Goal: Task Accomplishment & Management: Manage account settings

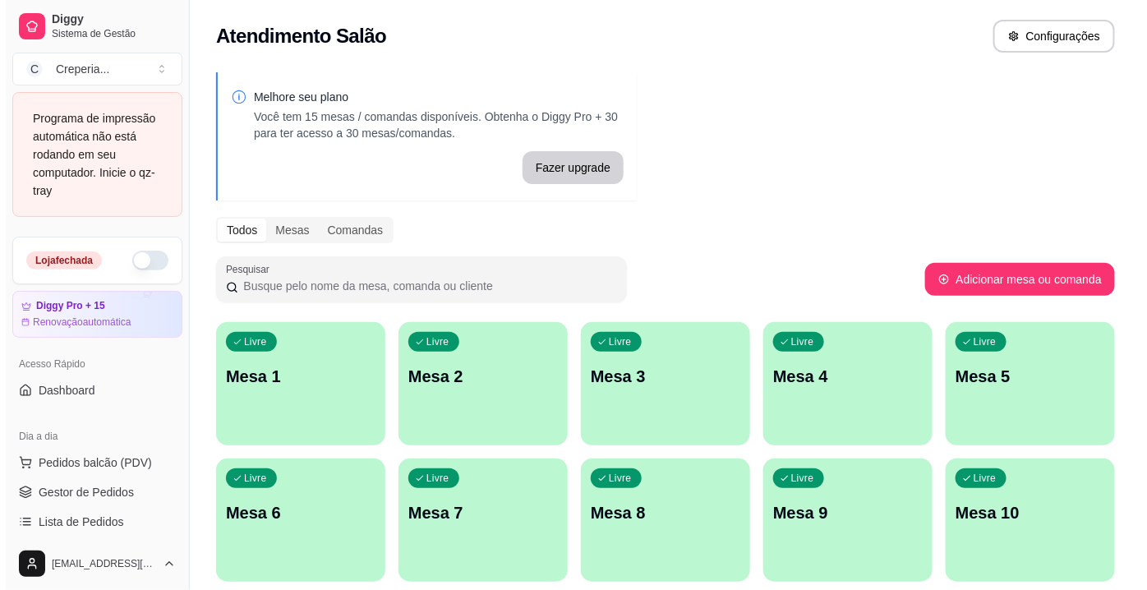
scroll to position [149, 0]
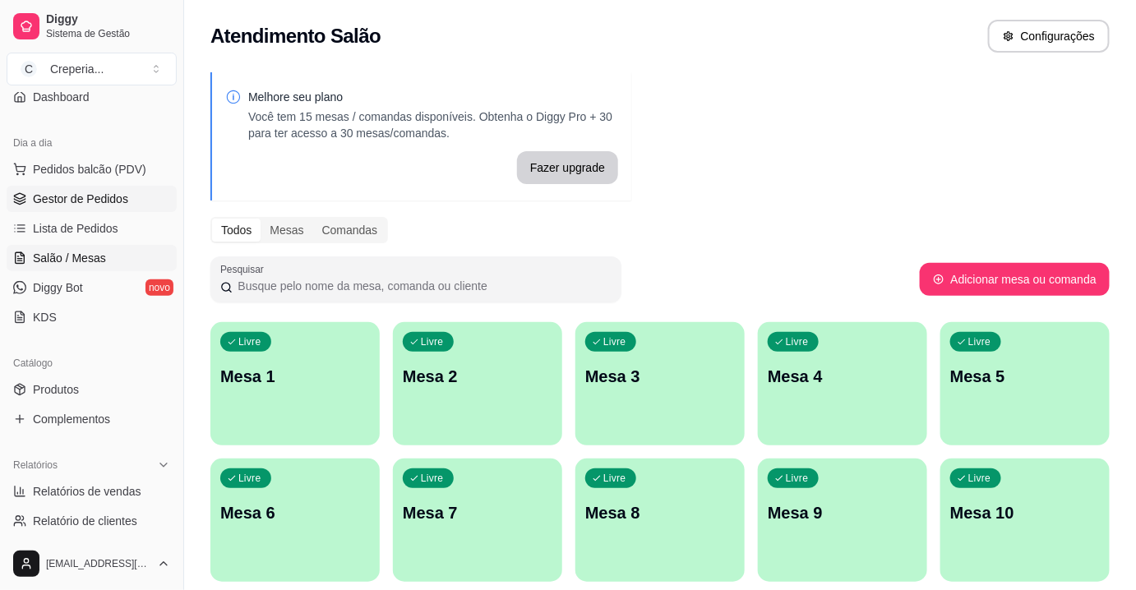
click at [100, 207] on link "Gestor de Pedidos" at bounding box center [92, 199] width 170 height 26
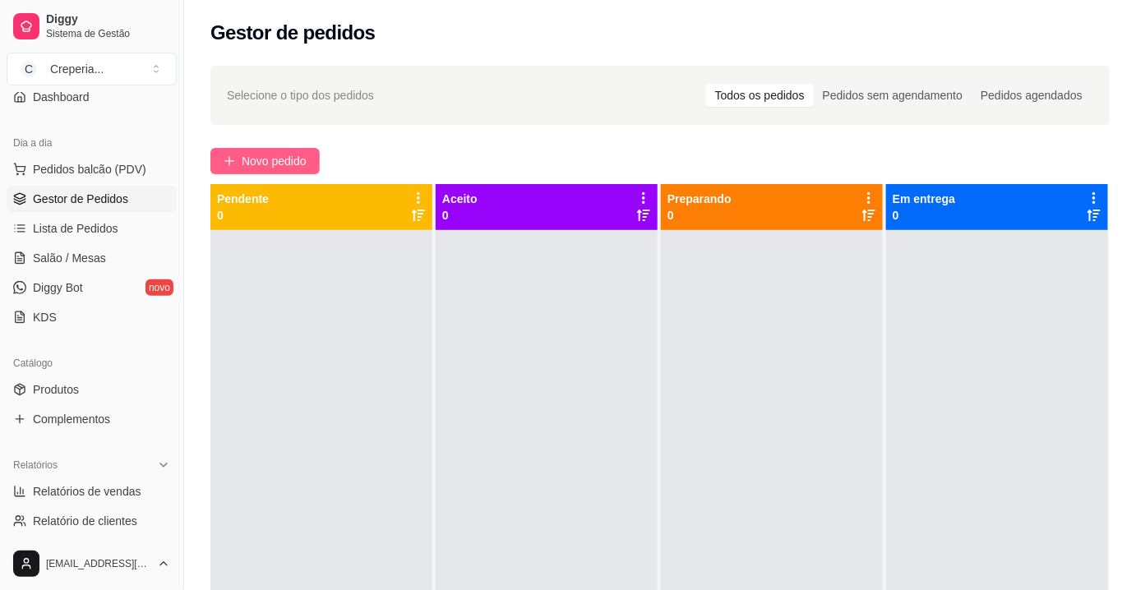
click at [312, 151] on button "Novo pedido" at bounding box center [264, 161] width 109 height 26
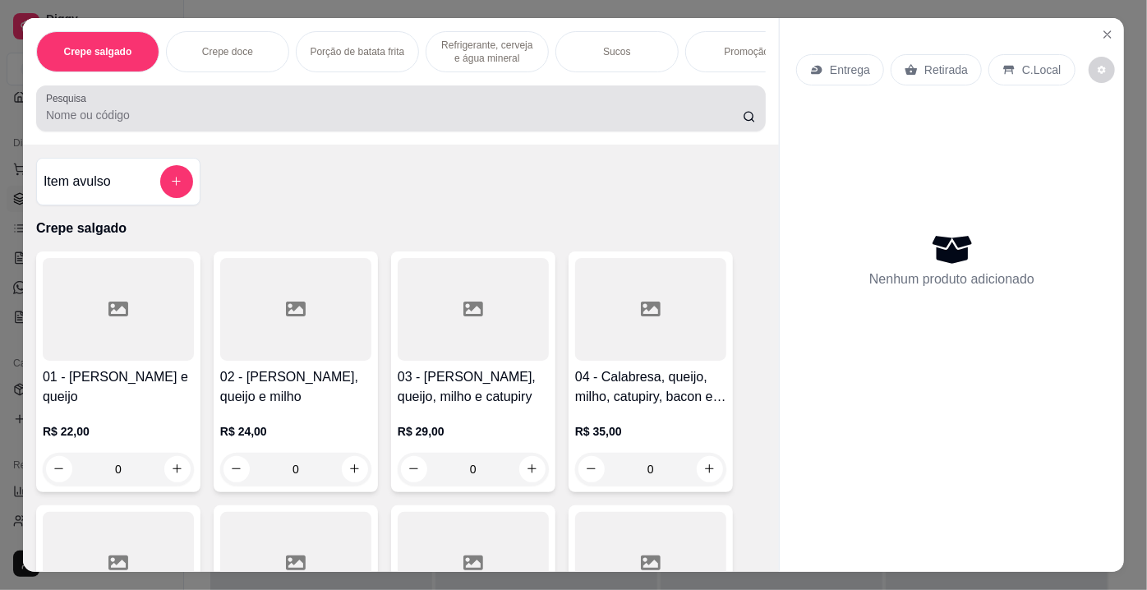
click at [164, 111] on input "Pesquisa" at bounding box center [394, 115] width 697 height 16
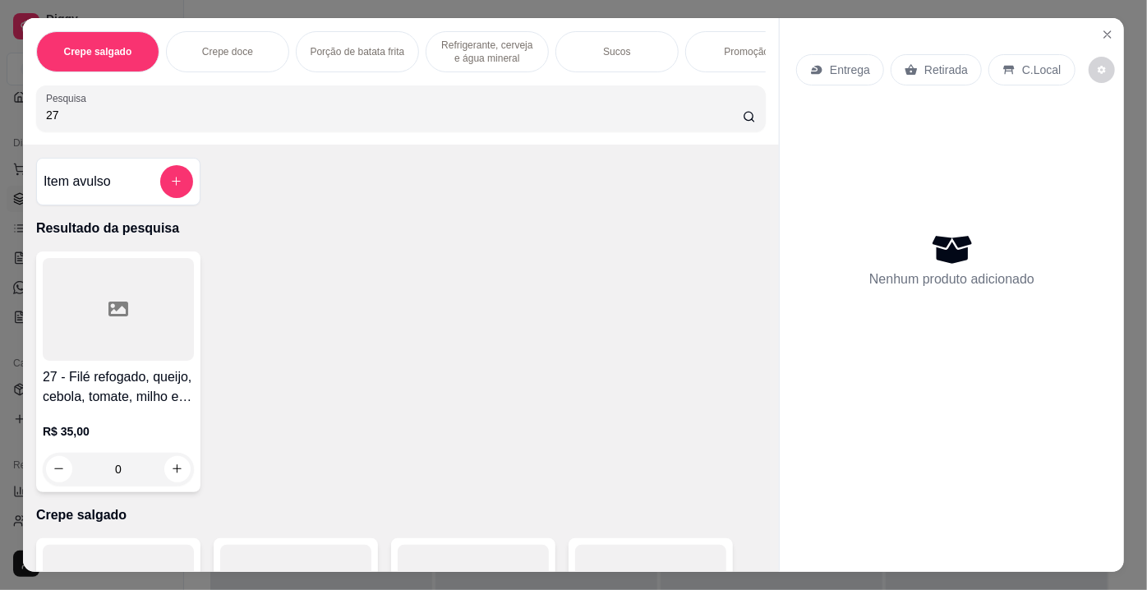
type input "27"
click at [138, 310] on div at bounding box center [118, 309] width 151 height 103
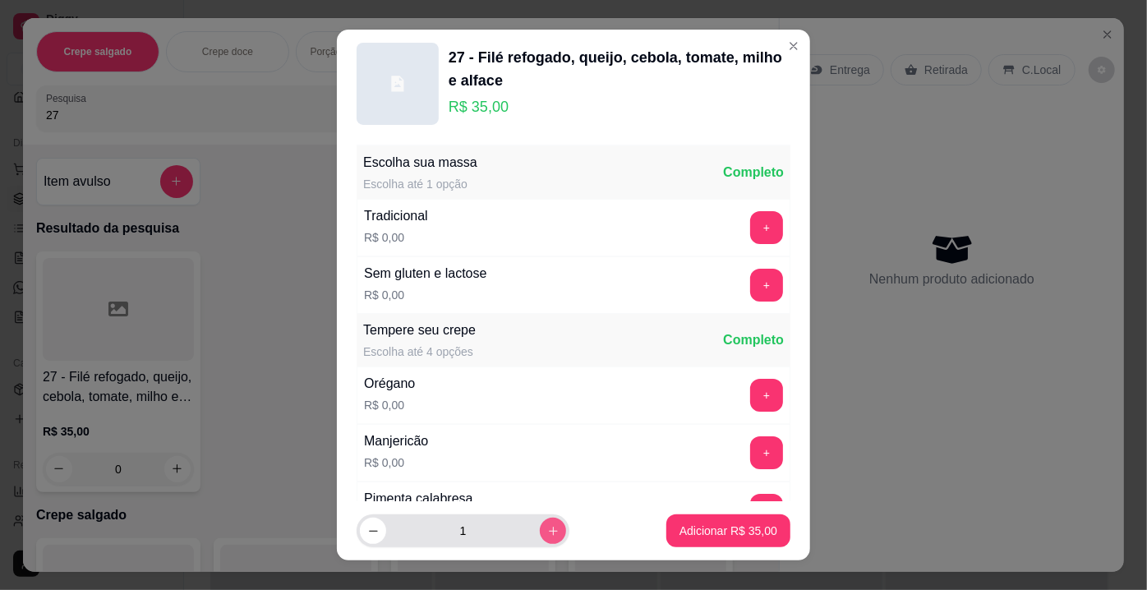
click at [547, 531] on icon "increase-product-quantity" at bounding box center [553, 531] width 12 height 12
type input "2"
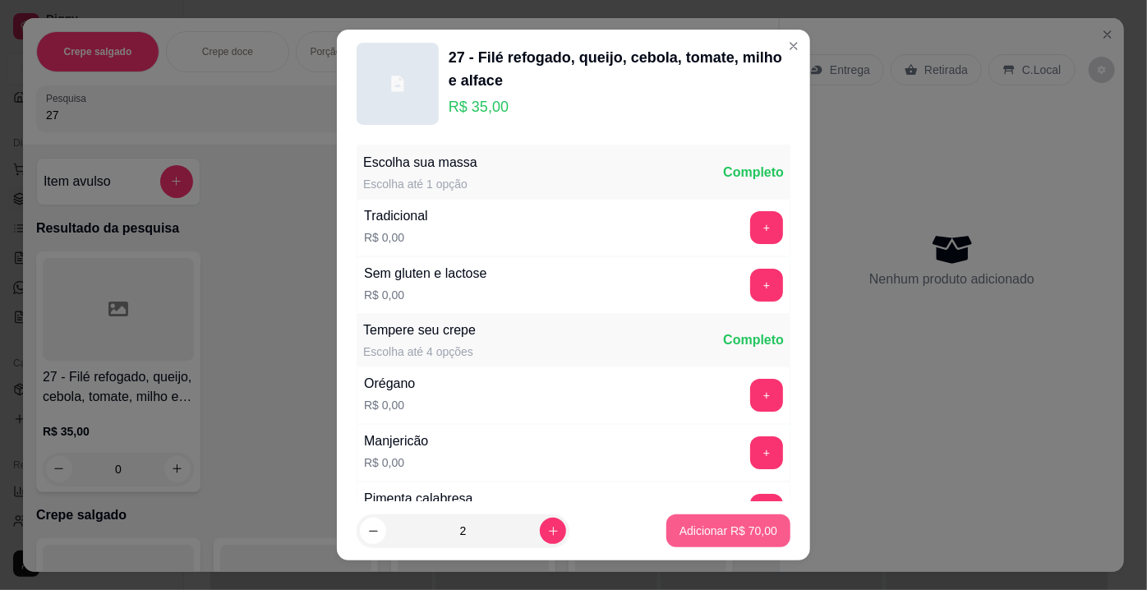
click at [752, 536] on p "Adicionar R$ 70,00" at bounding box center [729, 531] width 98 height 16
type input "2"
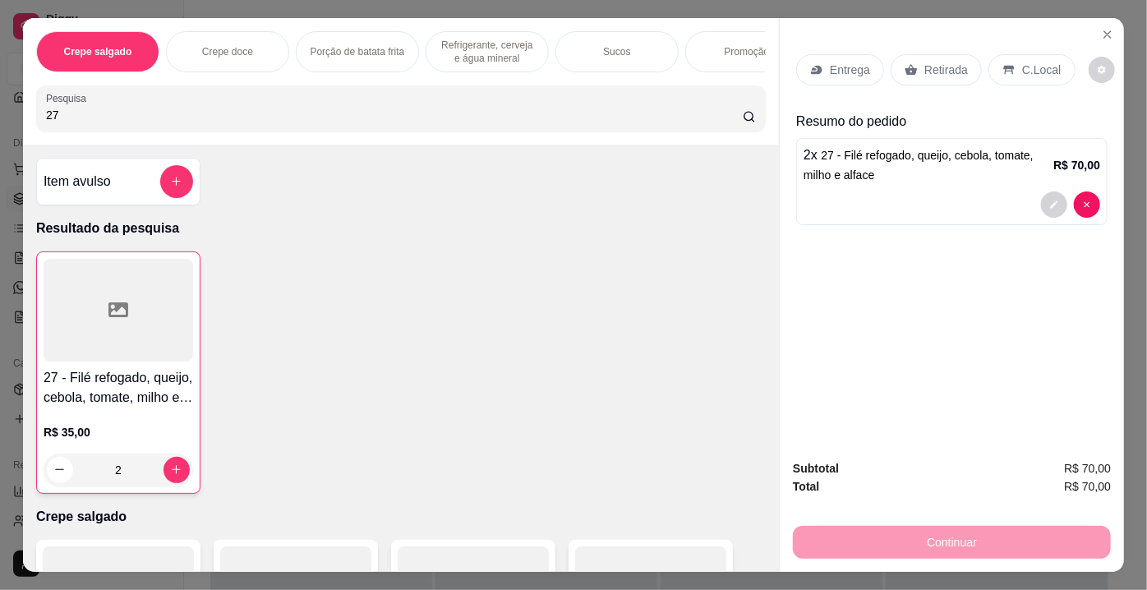
click at [925, 62] on p "Retirada" at bounding box center [947, 70] width 44 height 16
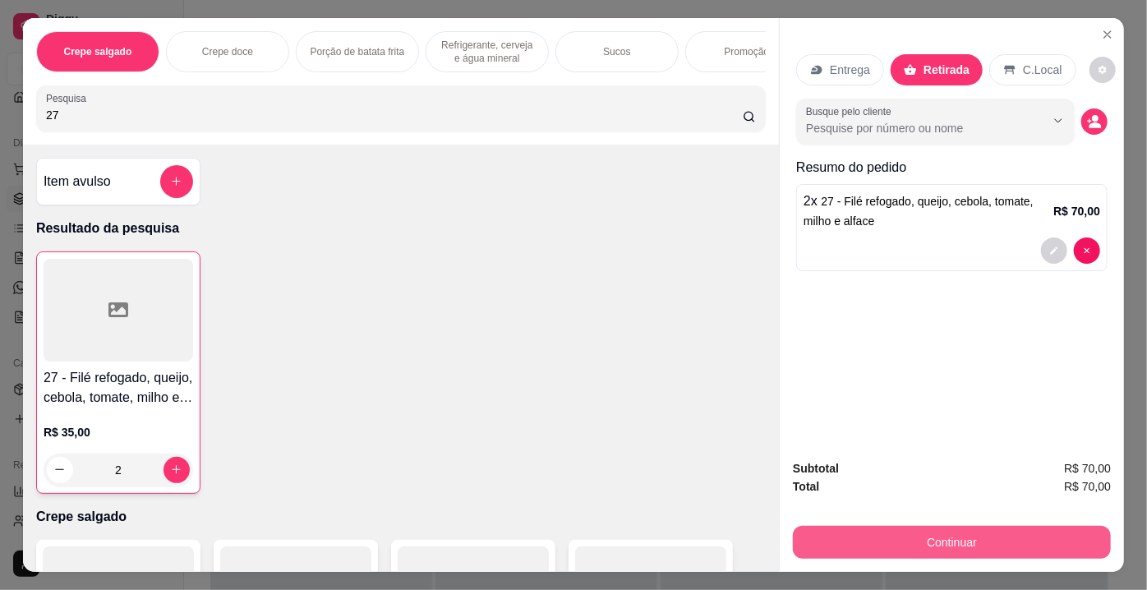
click at [929, 536] on button "Continuar" at bounding box center [952, 542] width 318 height 33
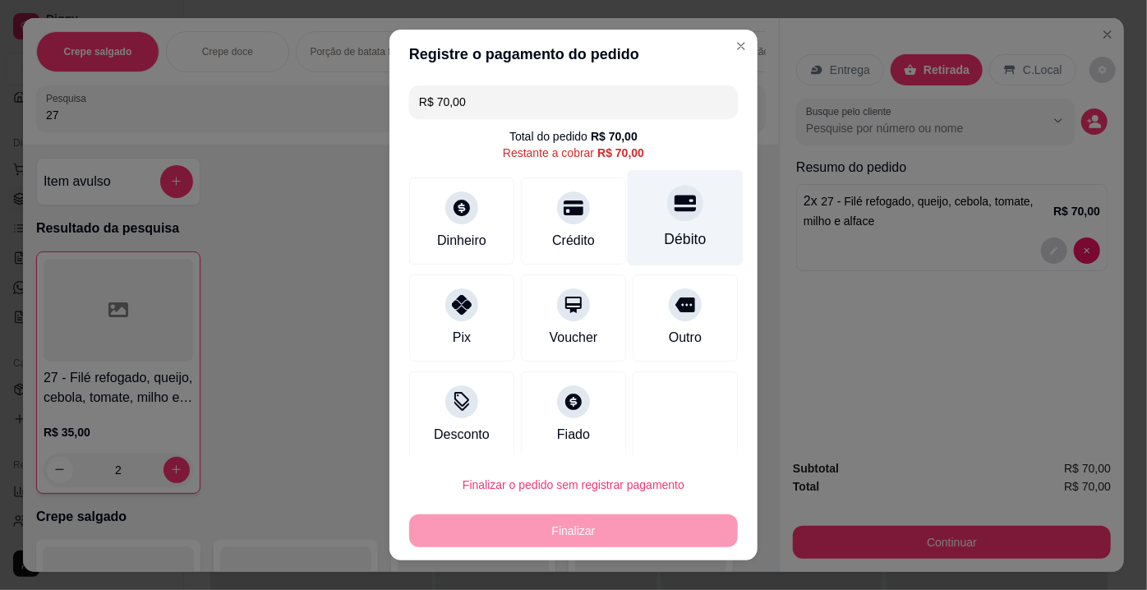
click at [645, 221] on div "Débito" at bounding box center [686, 218] width 116 height 96
type input "R$ 0,00"
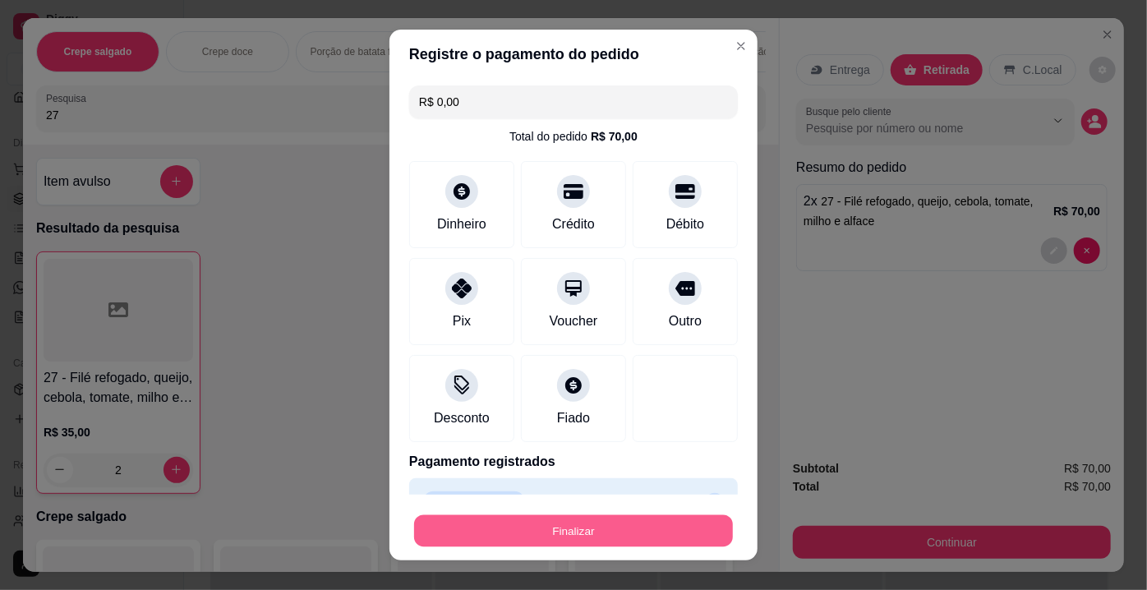
click at [566, 532] on button "Finalizar" at bounding box center [573, 531] width 319 height 32
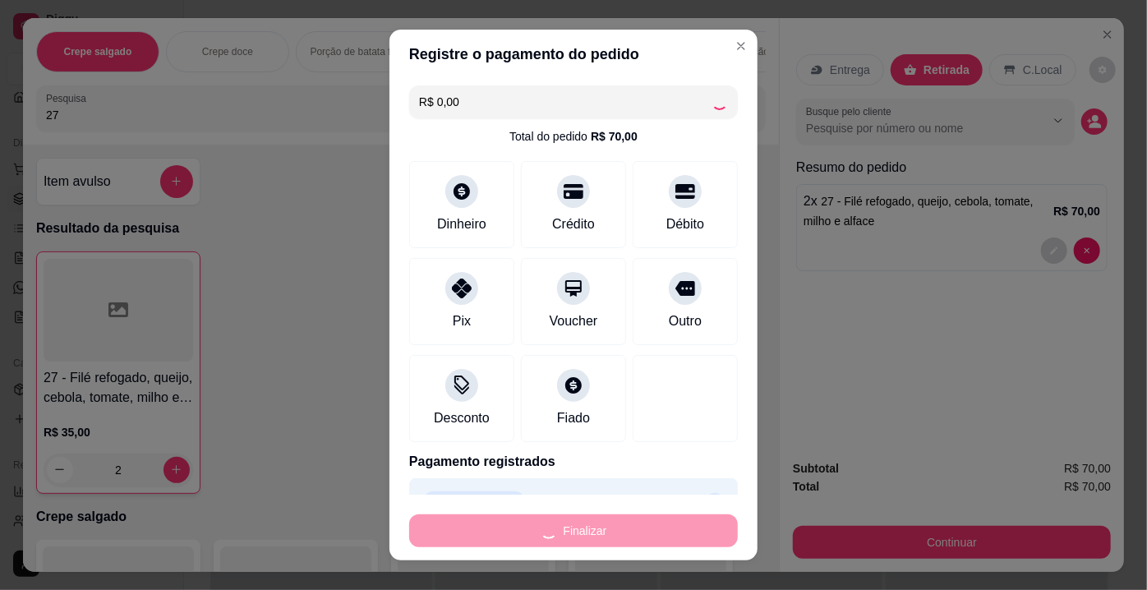
type input "0"
type input "-R$ 70,00"
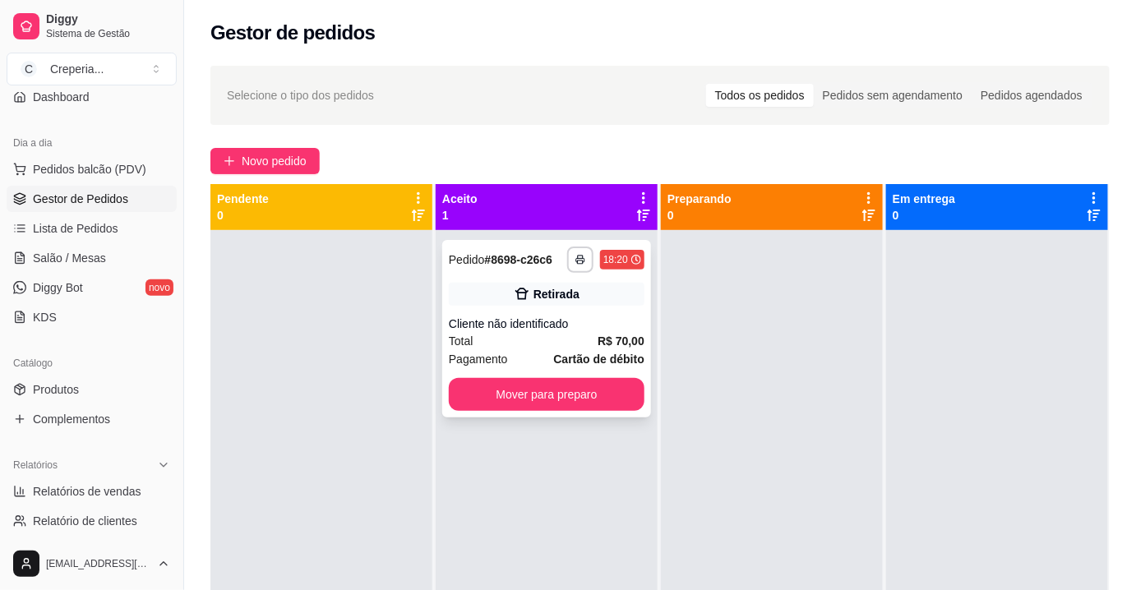
click at [526, 273] on div "**********" at bounding box center [546, 329] width 209 height 178
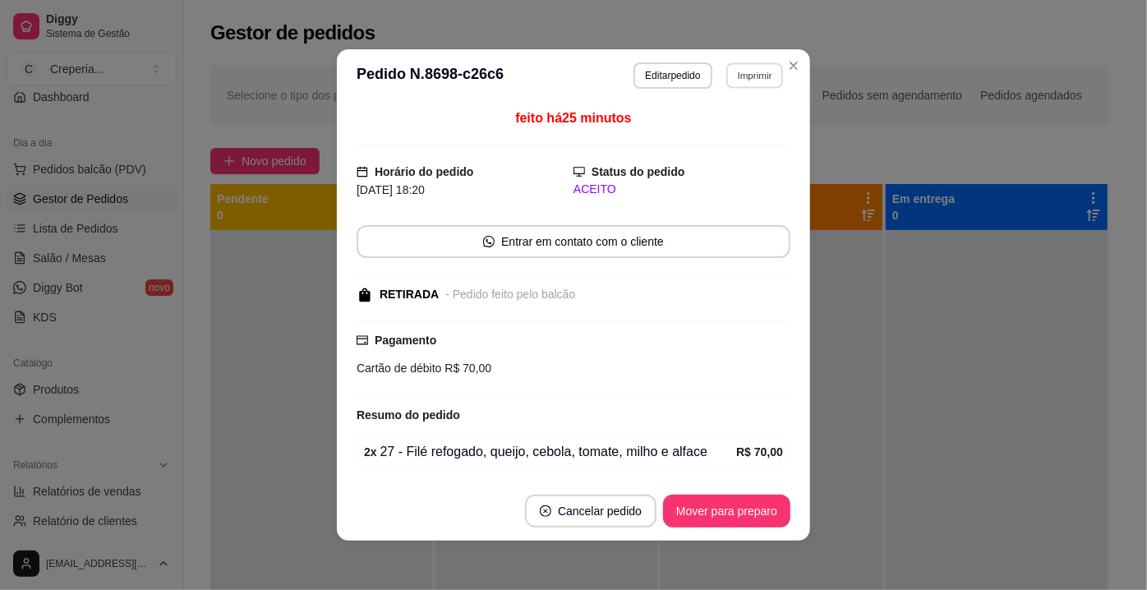
click at [745, 80] on button "Imprimir" at bounding box center [754, 74] width 57 height 25
click at [729, 126] on button "IMPRESSORA" at bounding box center [720, 133] width 119 height 26
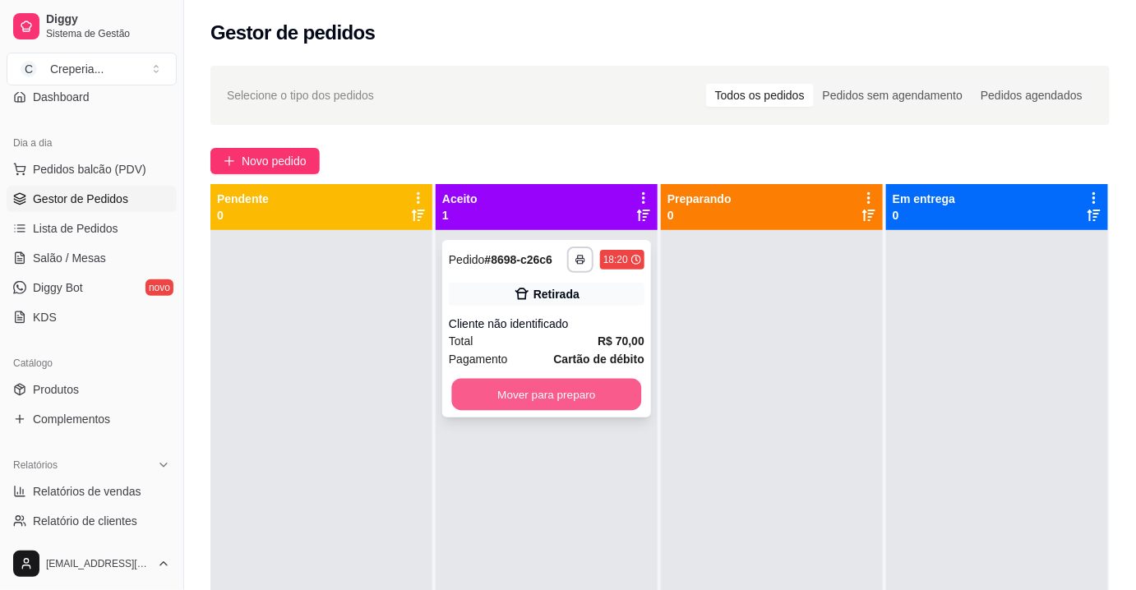
click at [543, 399] on button "Mover para preparo" at bounding box center [547, 395] width 190 height 32
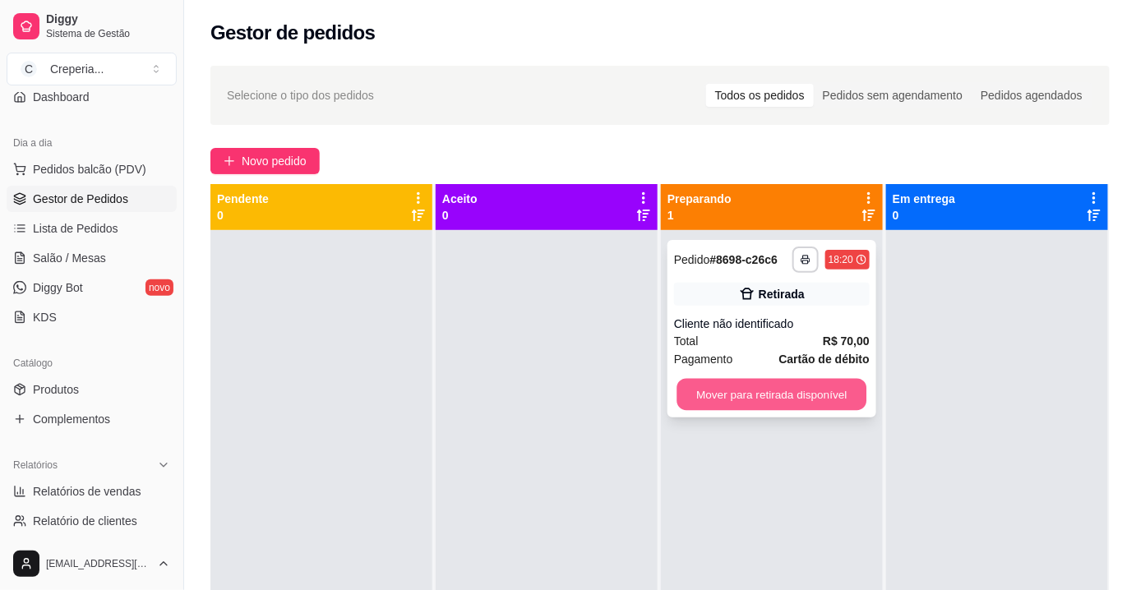
click at [768, 391] on button "Mover para retirada disponível" at bounding box center [772, 395] width 190 height 32
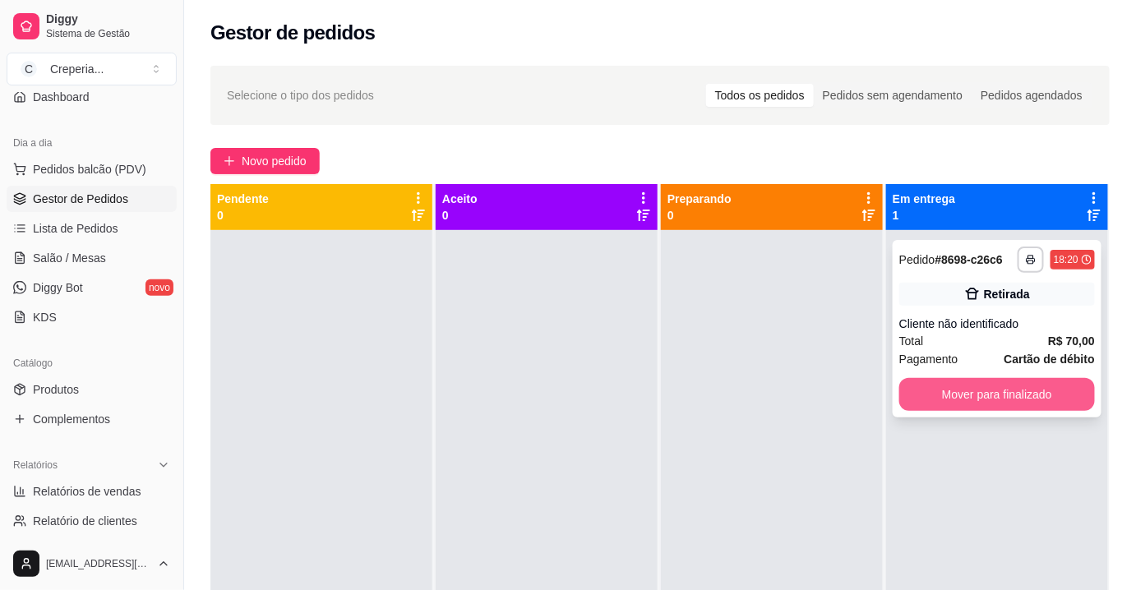
click at [994, 402] on button "Mover para finalizado" at bounding box center [997, 394] width 196 height 33
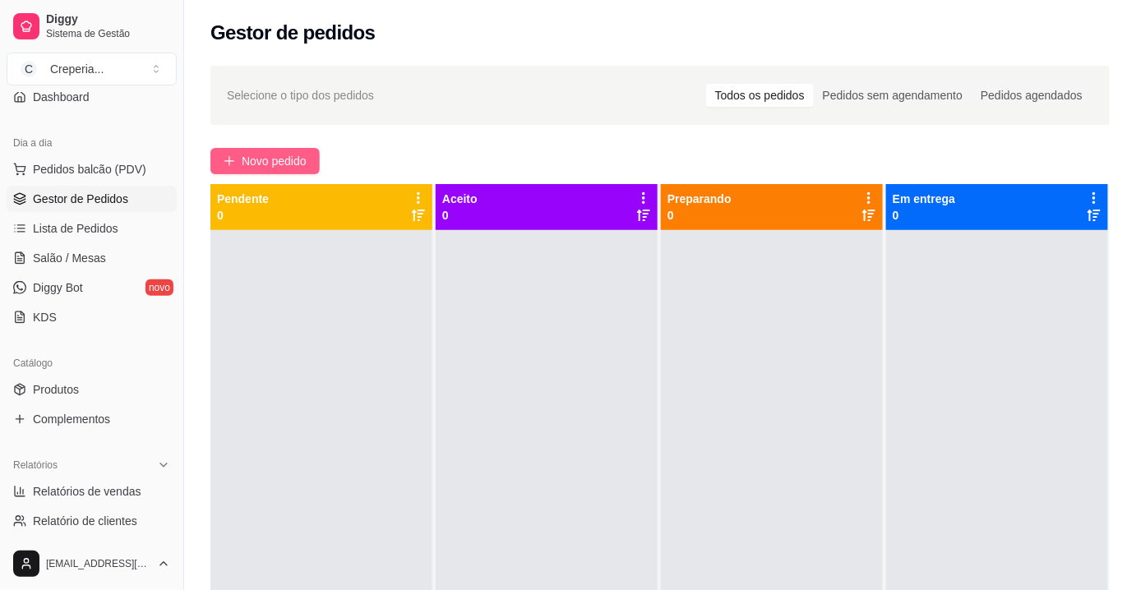
click at [279, 169] on span "Novo pedido" at bounding box center [274, 161] width 65 height 18
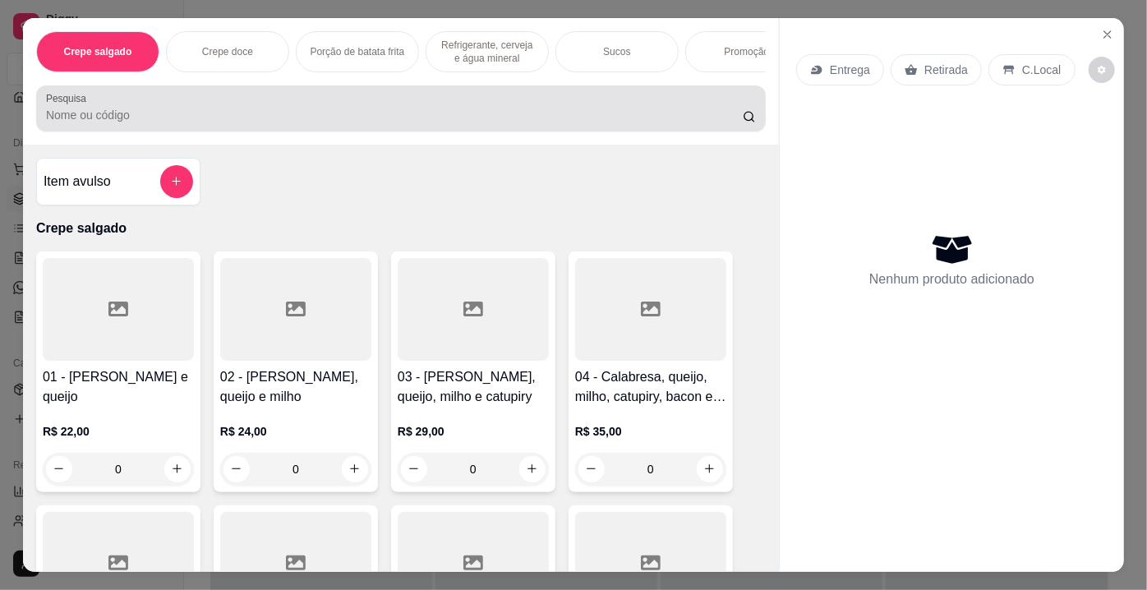
drag, startPoint x: 202, startPoint y: 104, endPoint x: 199, endPoint y: 118, distance: 13.6
click at [202, 108] on div at bounding box center [401, 108] width 710 height 33
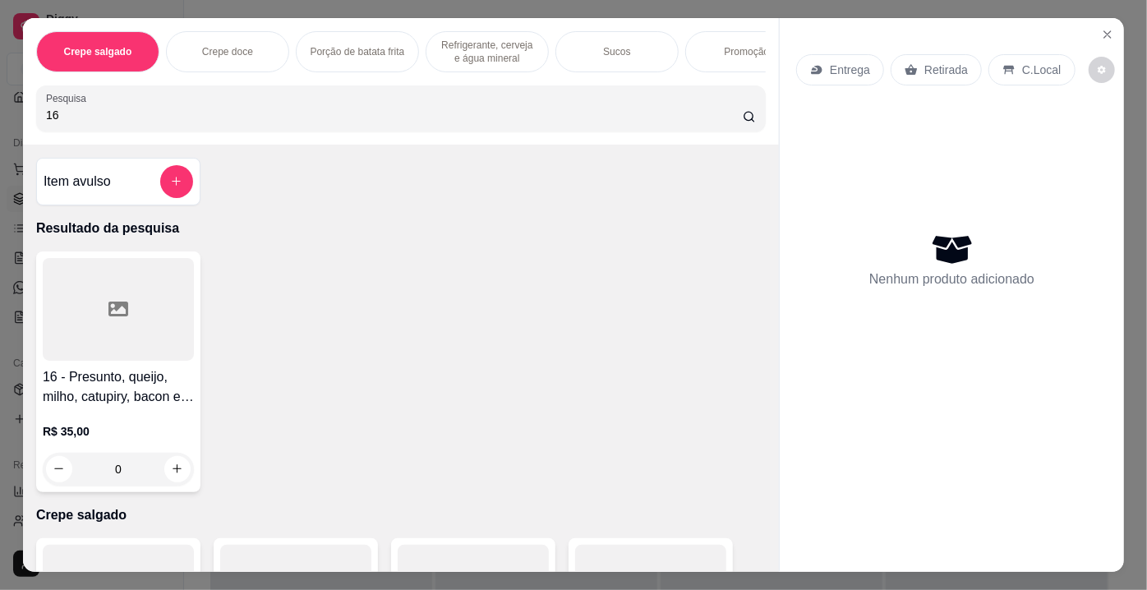
type input "16"
click at [127, 297] on div at bounding box center [118, 309] width 151 height 103
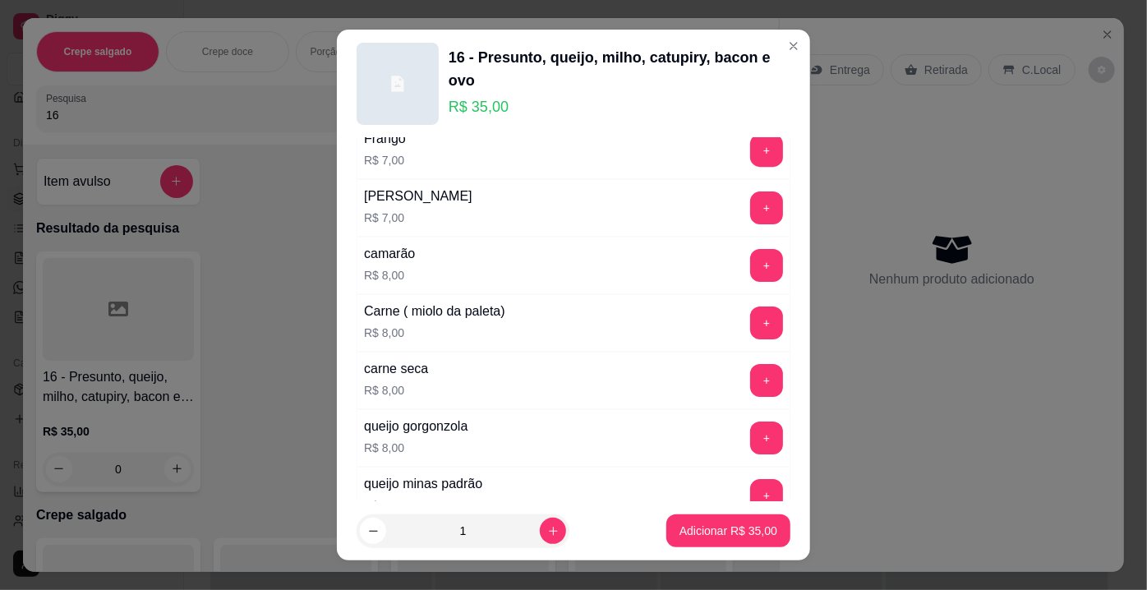
scroll to position [2950, 0]
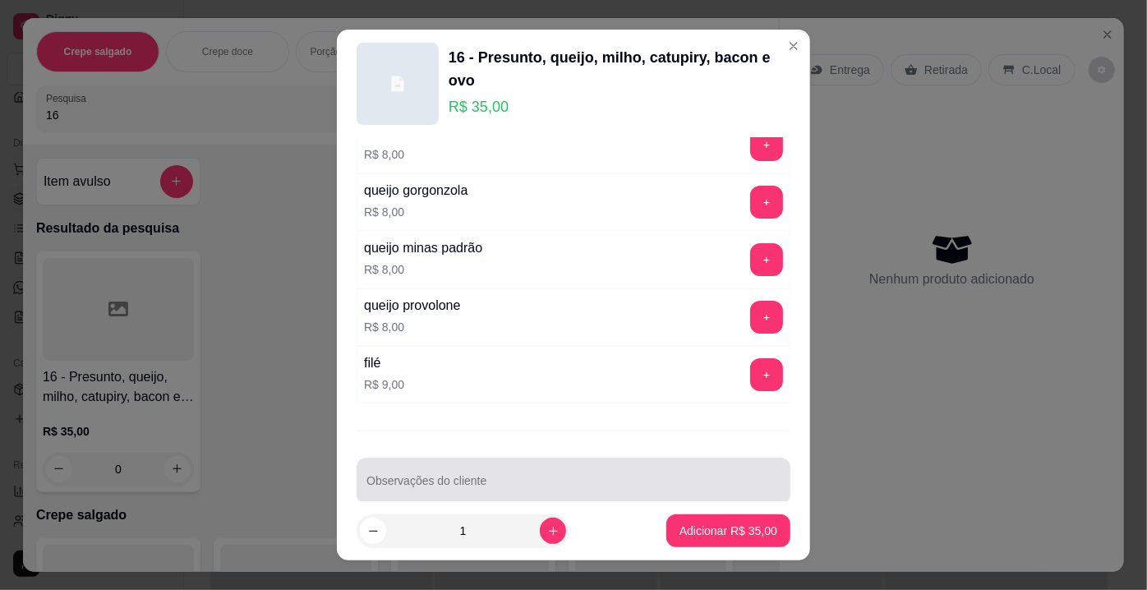
click at [748, 479] on input "Observações do cliente" at bounding box center [574, 487] width 414 height 16
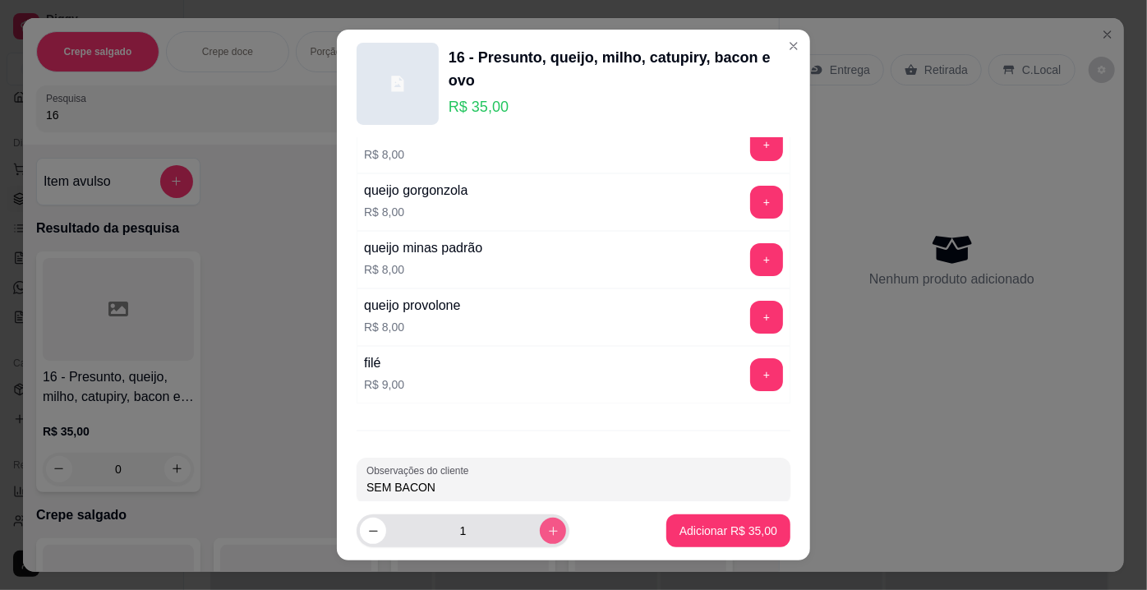
type input "SEM BACON"
click at [540, 524] on button "increase-product-quantity" at bounding box center [552, 531] width 25 height 25
type input "3"
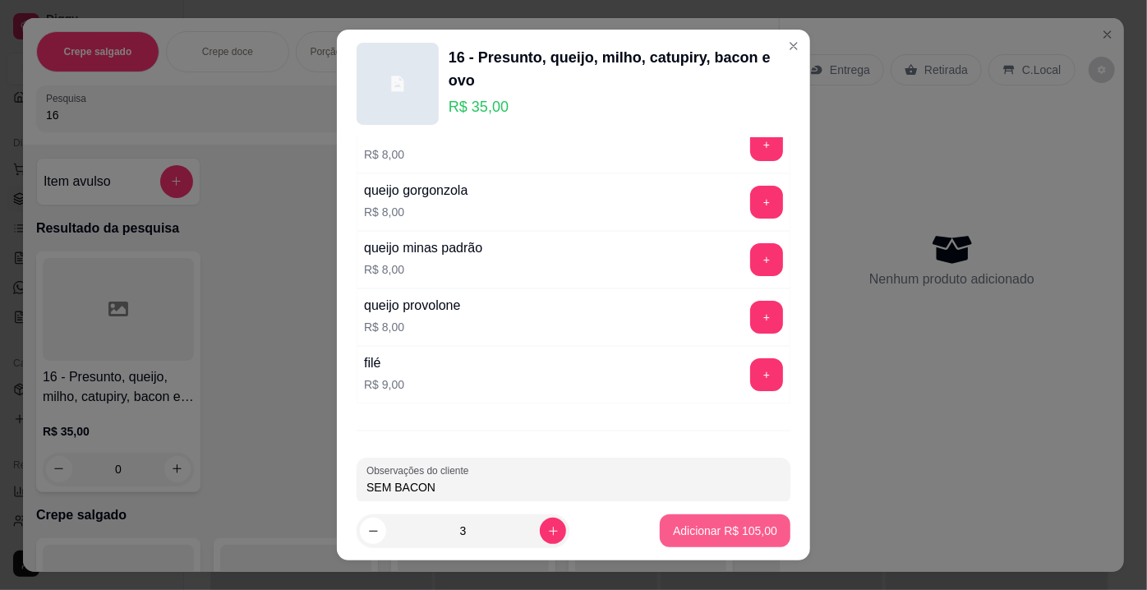
click at [714, 532] on p "Adicionar R$ 105,00" at bounding box center [725, 531] width 104 height 16
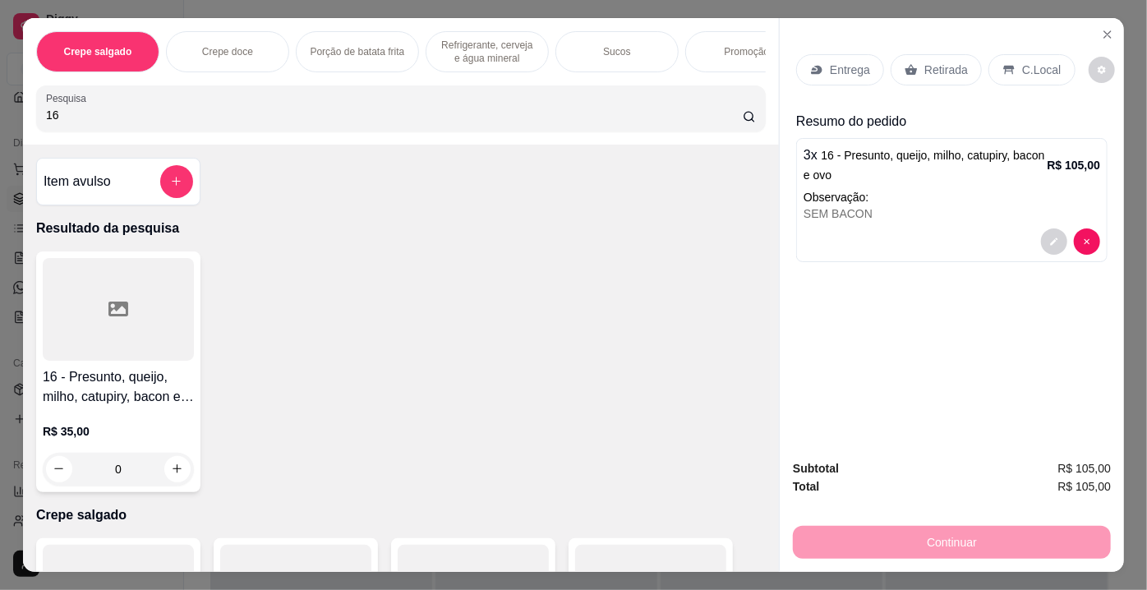
click at [939, 54] on div "Retirada" at bounding box center [936, 69] width 91 height 31
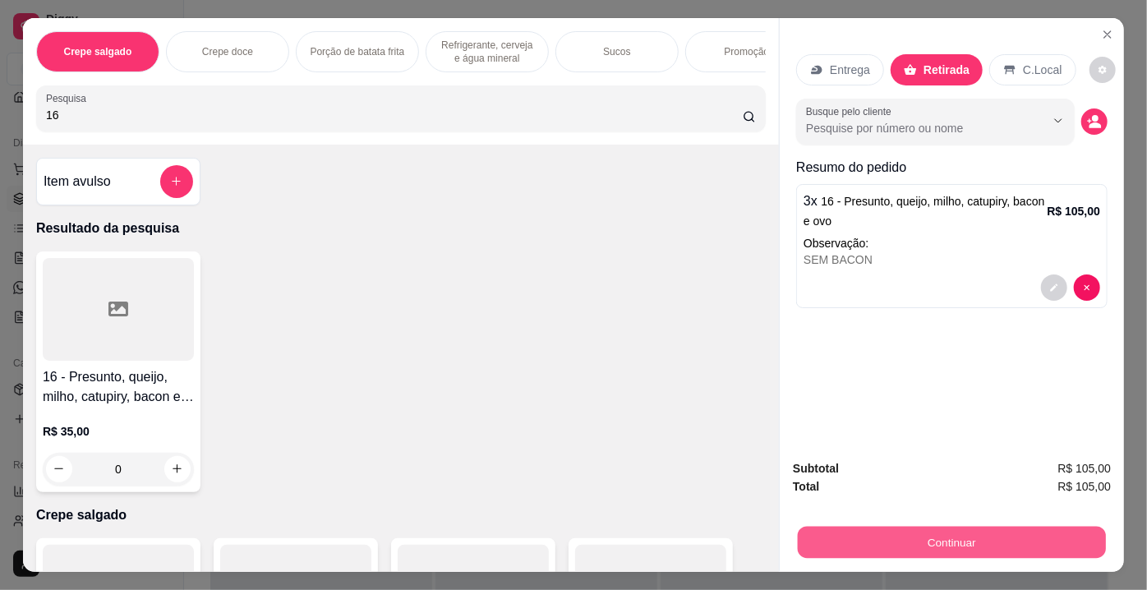
click at [905, 529] on button "Continuar" at bounding box center [952, 543] width 308 height 32
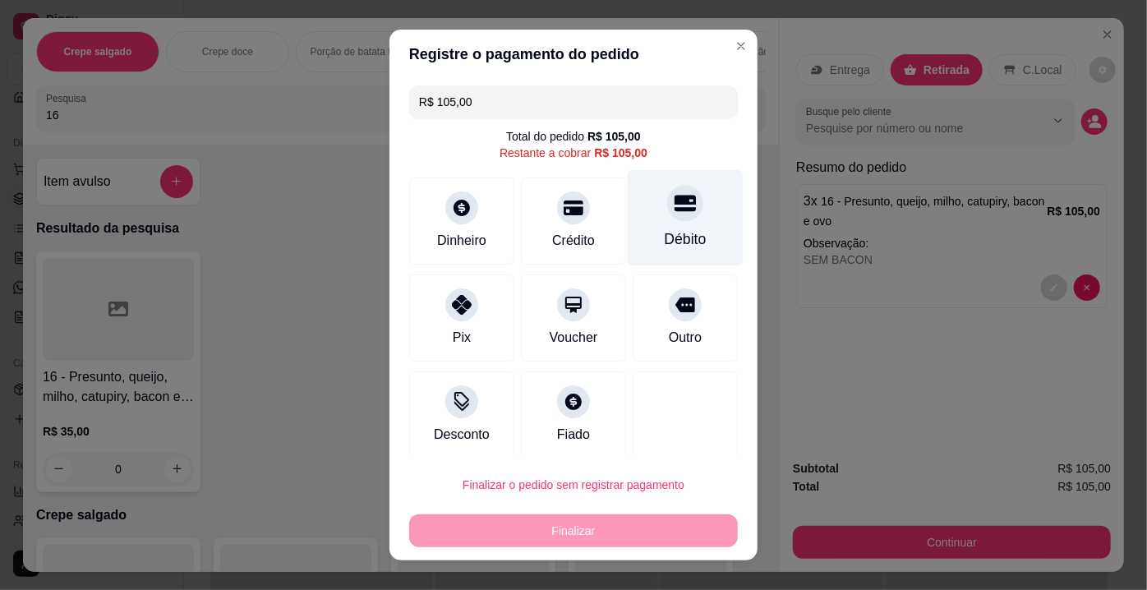
click at [665, 228] on div "Débito" at bounding box center [686, 238] width 42 height 21
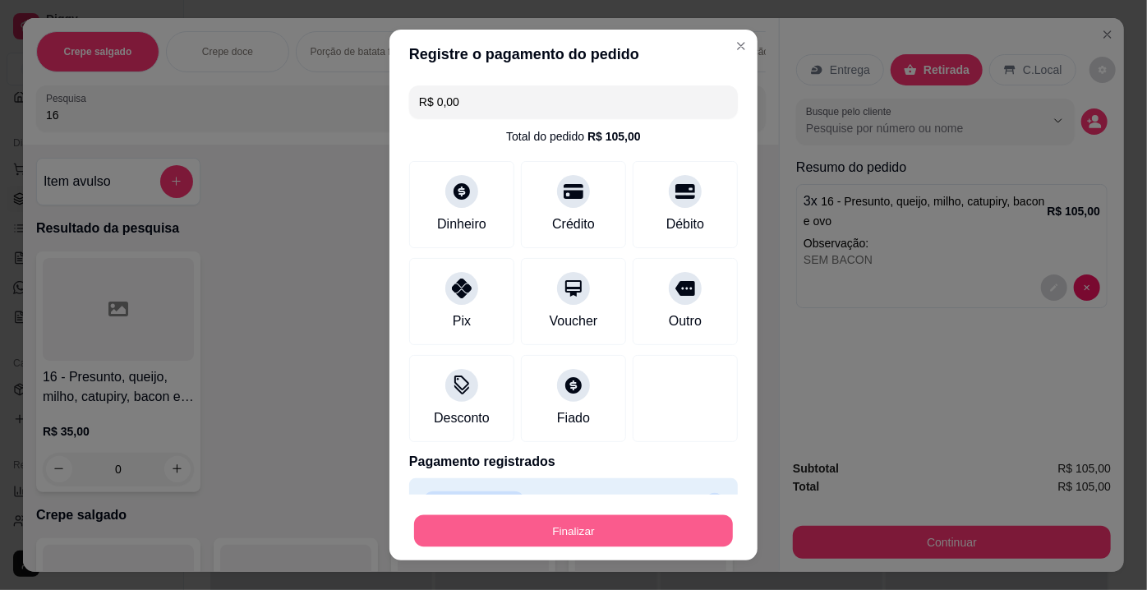
click at [529, 524] on button "Finalizar" at bounding box center [573, 531] width 319 height 32
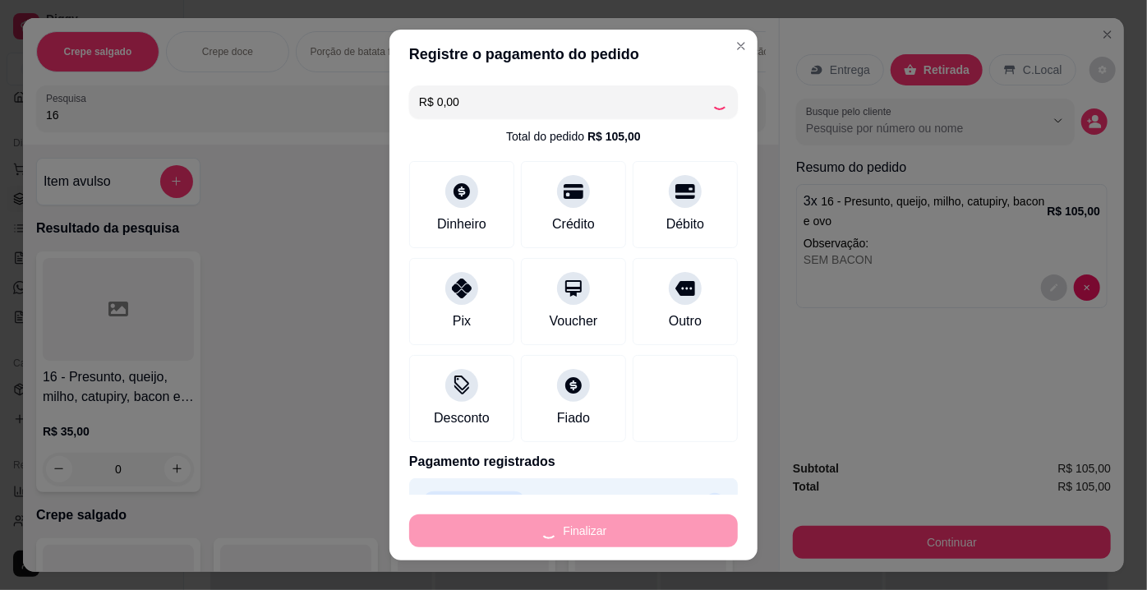
type input "-R$ 105,00"
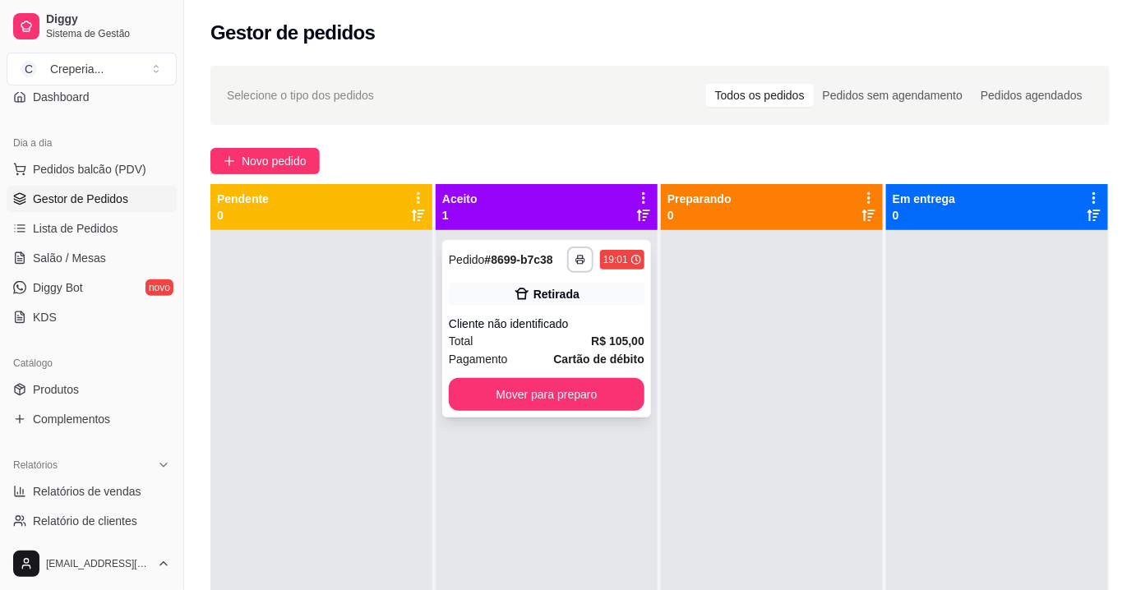
click at [586, 353] on strong "Cartão de débito" at bounding box center [599, 359] width 90 height 13
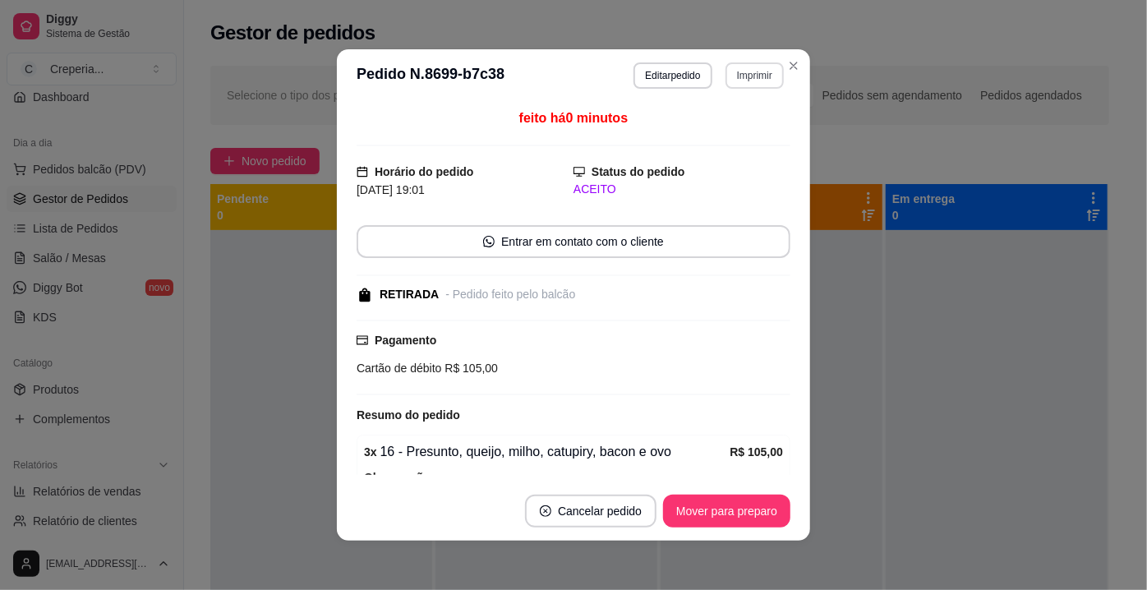
click at [739, 73] on button "Imprimir" at bounding box center [755, 75] width 58 height 26
click at [730, 138] on button "IMPRESSORA" at bounding box center [719, 132] width 115 height 25
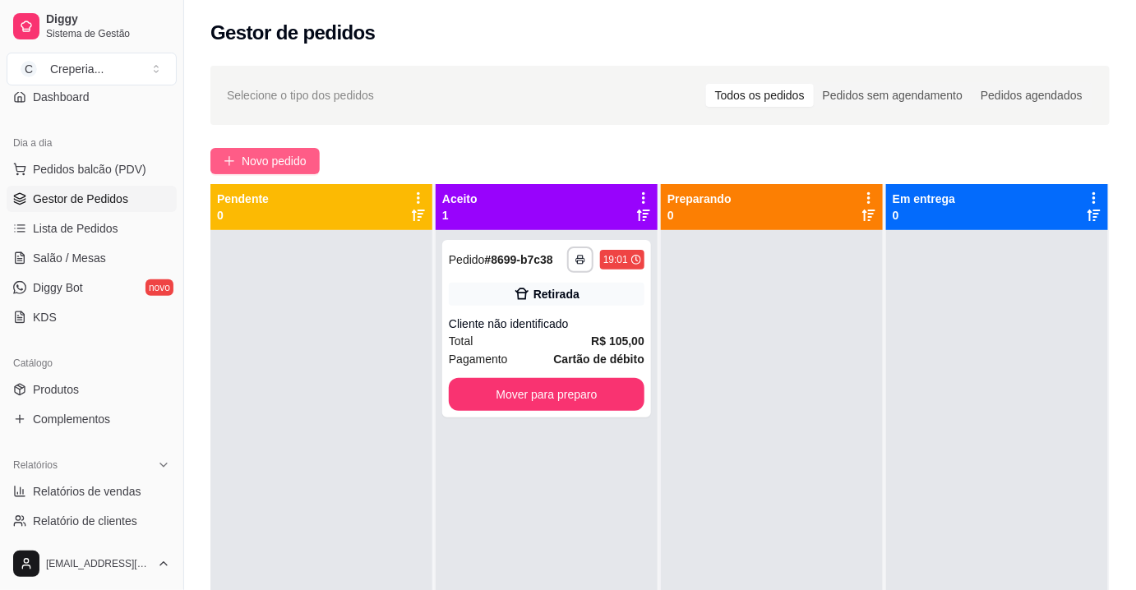
click at [304, 165] on span "Novo pedido" at bounding box center [274, 161] width 65 height 18
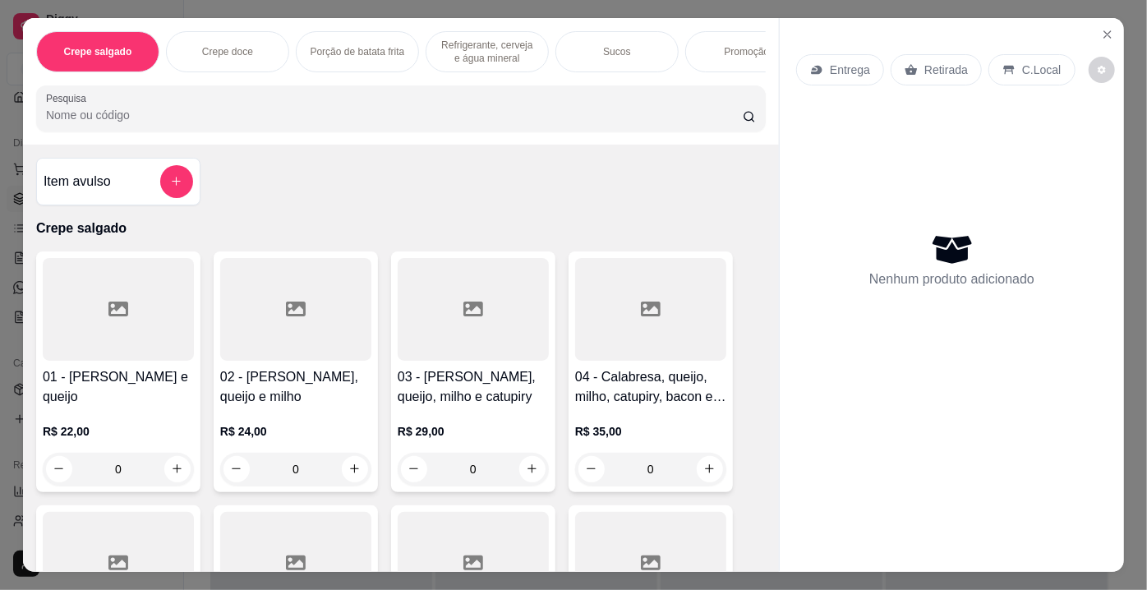
click at [372, 113] on input "Pesquisa" at bounding box center [394, 115] width 697 height 16
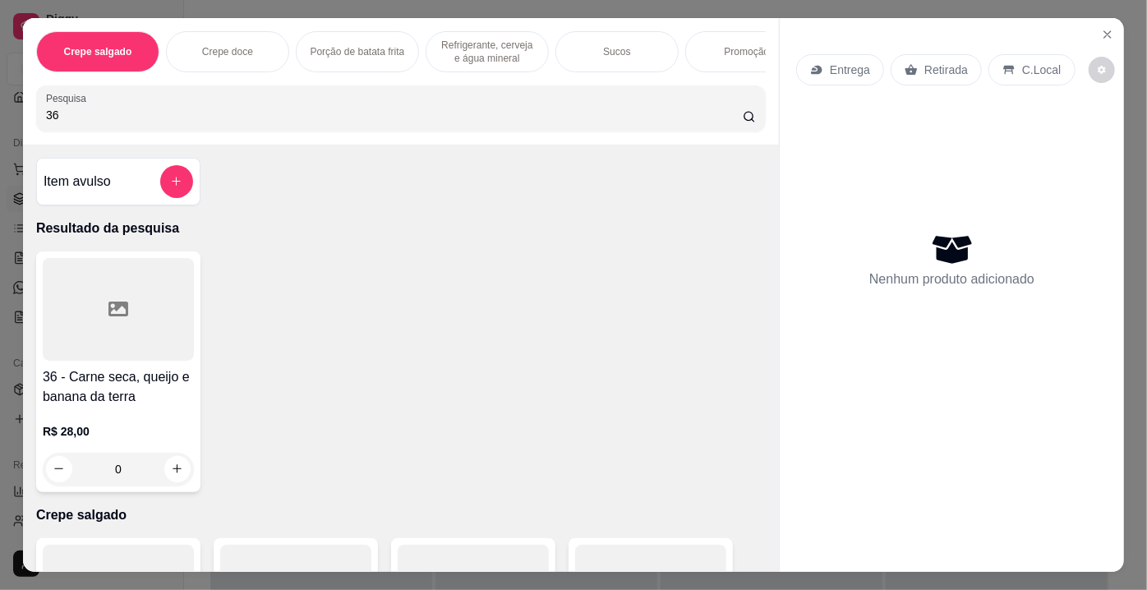
click at [126, 307] on div at bounding box center [118, 309] width 151 height 103
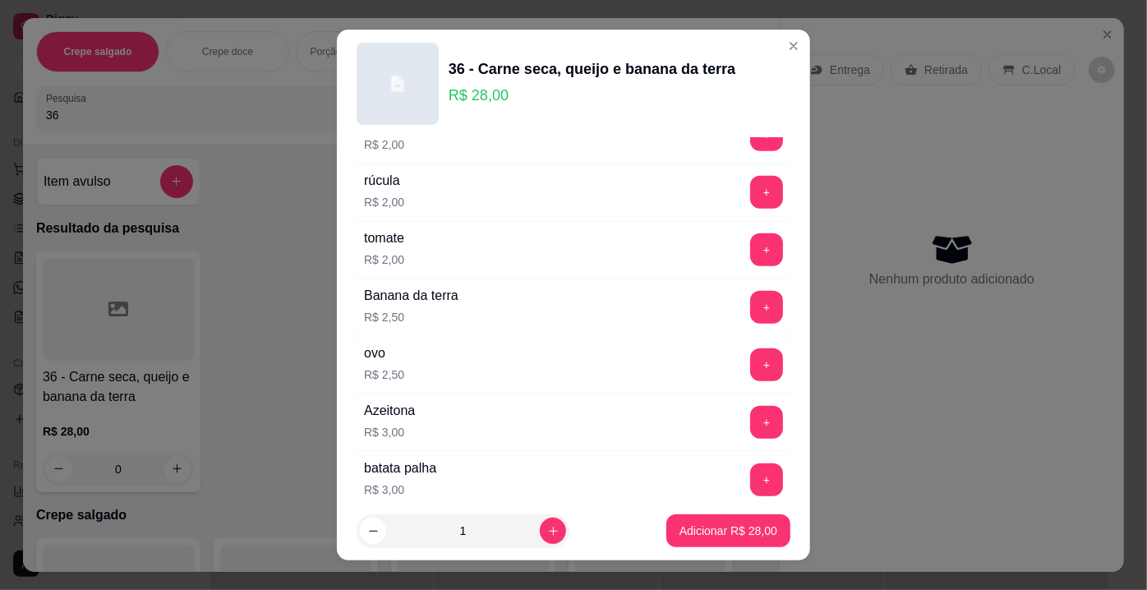
scroll to position [747, 0]
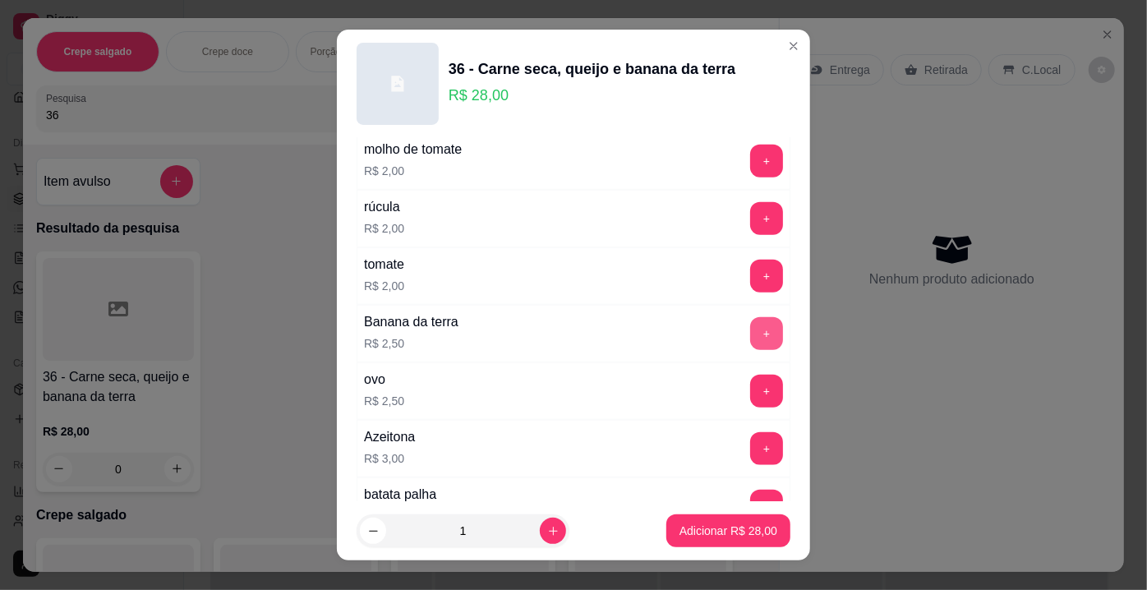
click at [750, 326] on button "+" at bounding box center [766, 333] width 33 height 33
click at [749, 536] on p "Adicionar R$ 30,50" at bounding box center [728, 531] width 95 height 16
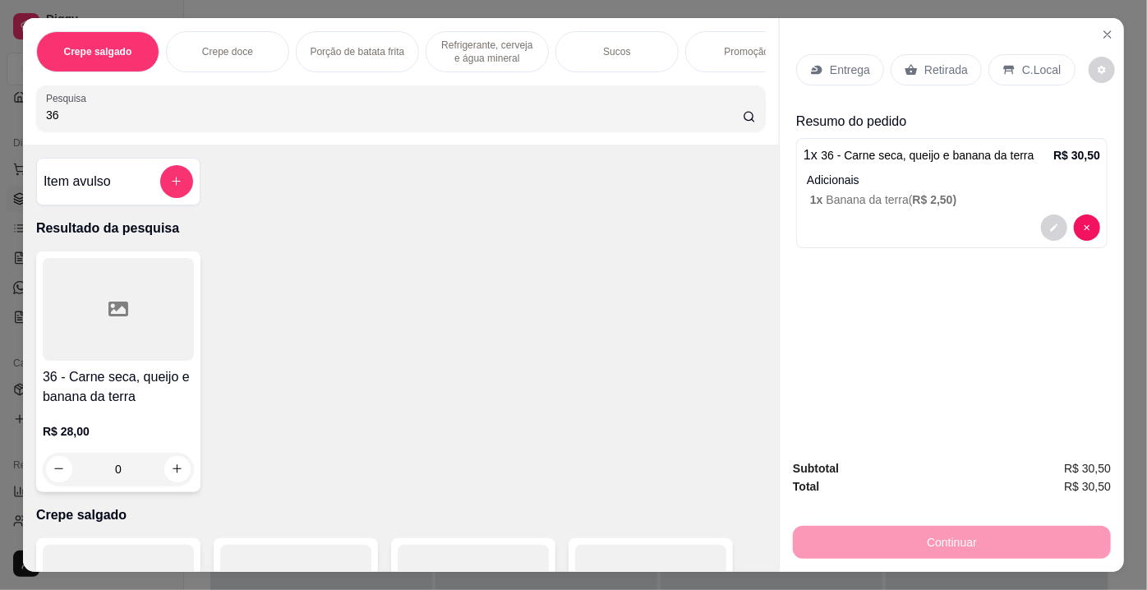
drag, startPoint x: 78, startPoint y: 122, endPoint x: 410, endPoint y: 399, distance: 432.4
click at [10, 122] on div "Crepe salgado Crepe doce Porção de batata frita Refrigerante, cerveja e água mi…" at bounding box center [573, 295] width 1147 height 590
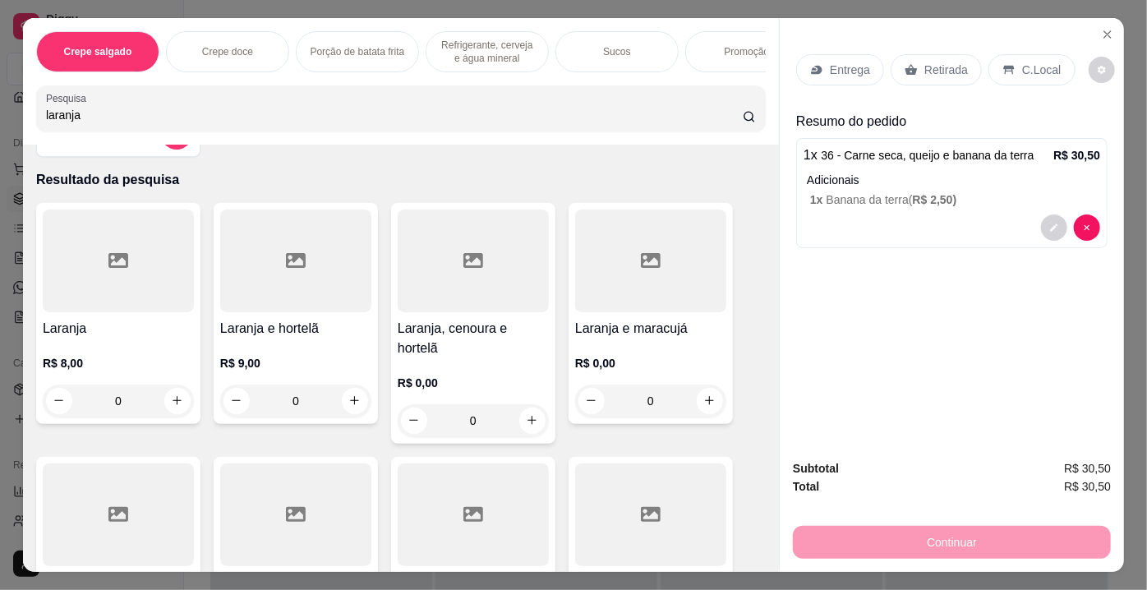
scroll to position [74, 0]
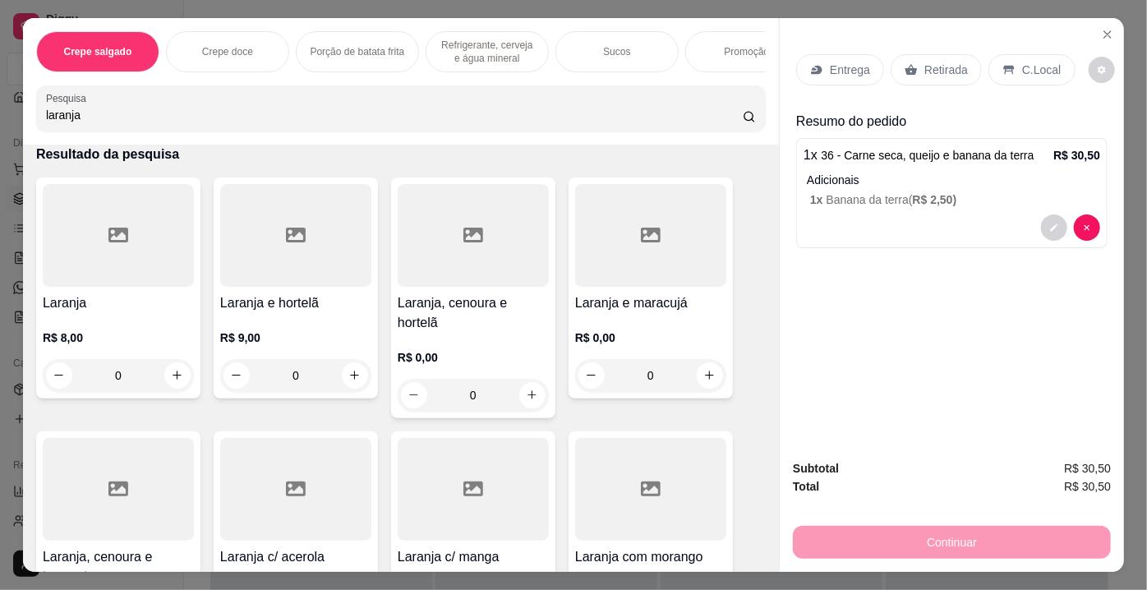
type input "laranja"
click at [648, 238] on icon at bounding box center [651, 235] width 20 height 20
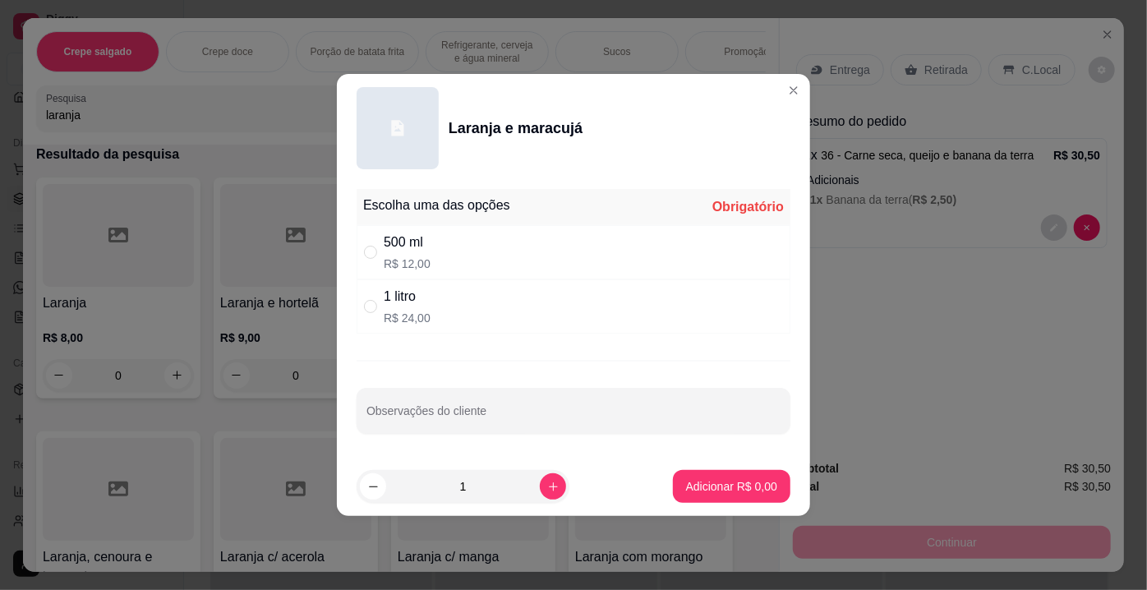
drag, startPoint x: 421, startPoint y: 251, endPoint x: 448, endPoint y: 282, distance: 40.7
click at [422, 252] on div "500 ml" at bounding box center [407, 243] width 47 height 20
radio input "true"
click at [747, 487] on p "Adicionar R$ 12,00" at bounding box center [728, 486] width 95 height 16
type input "1"
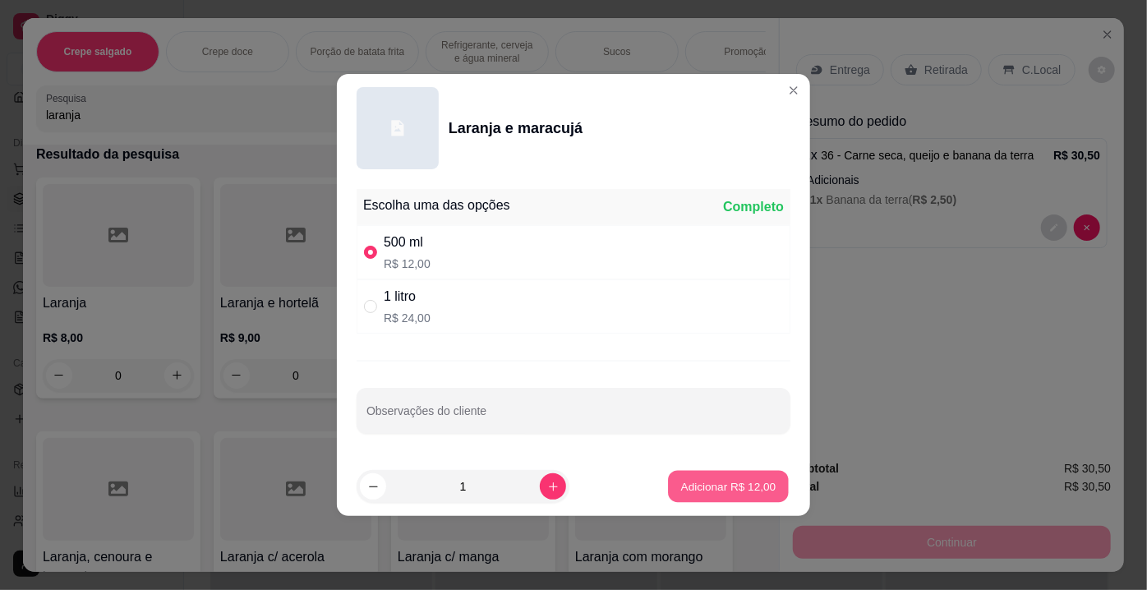
type input "1"
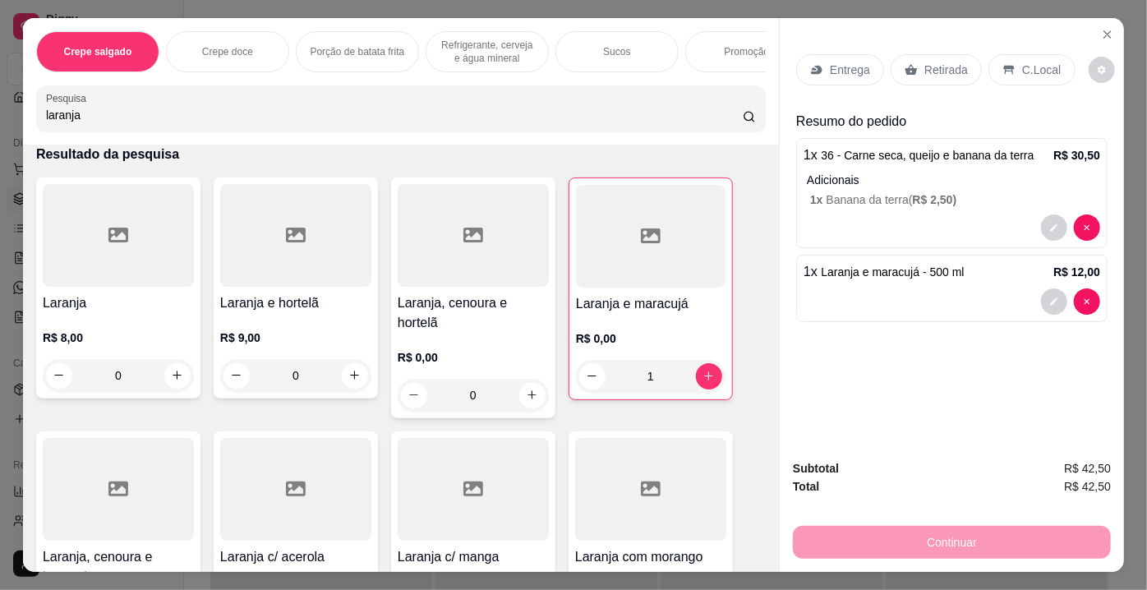
click at [830, 64] on p "Entrega" at bounding box center [850, 70] width 40 height 16
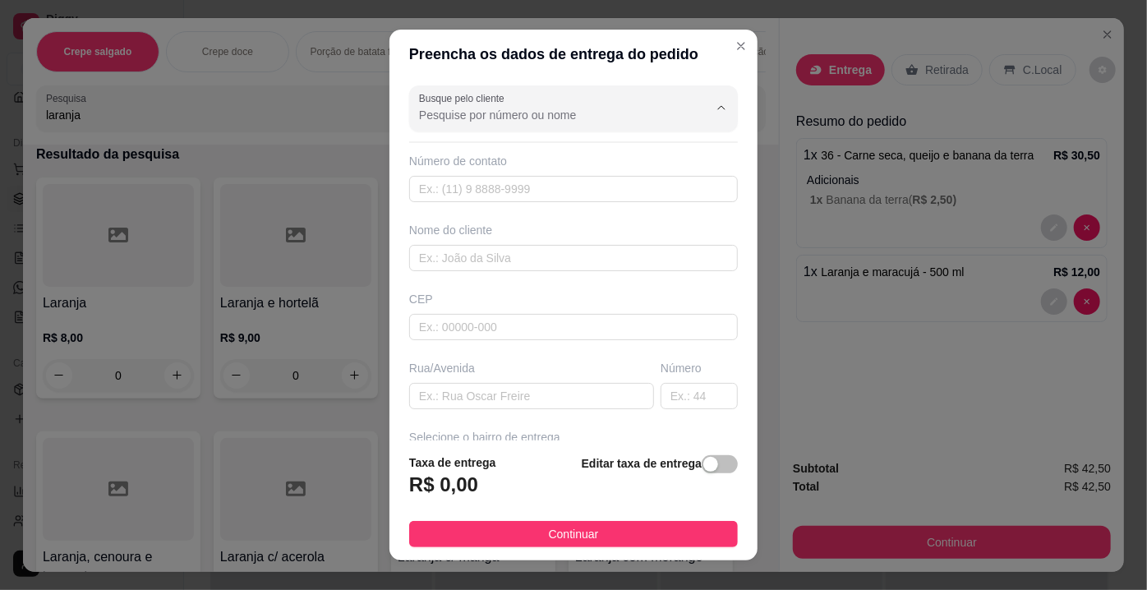
click at [490, 119] on input "Busque pelo cliente" at bounding box center [550, 115] width 263 height 16
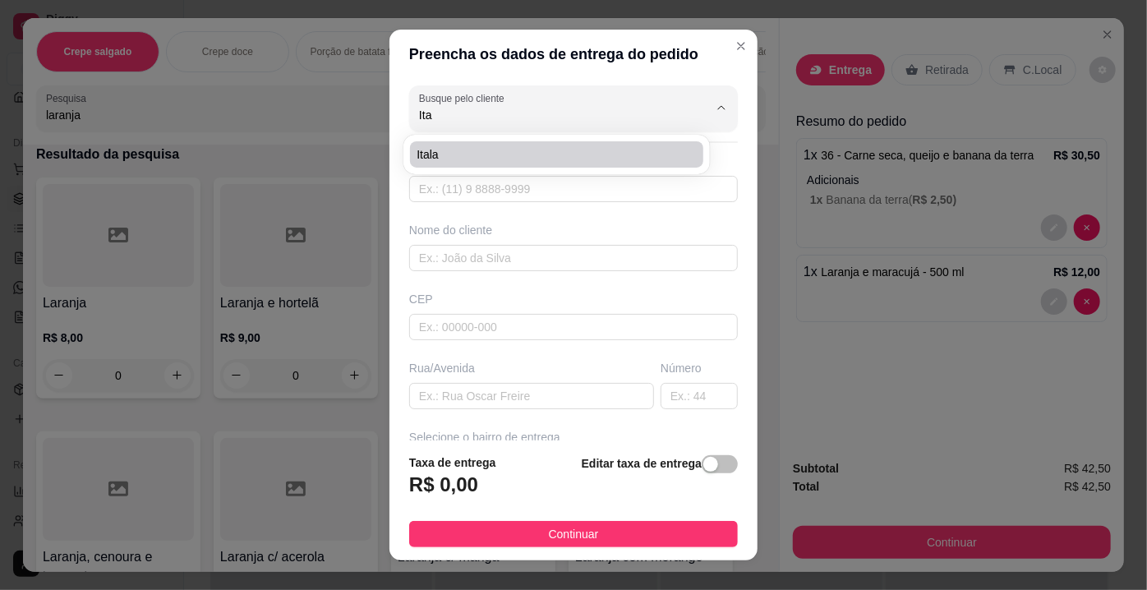
click at [431, 163] on li "Itala" at bounding box center [556, 154] width 293 height 26
type input "Itala"
type input "77999783889"
type input "Itala"
type input "Rua [PERSON_NAME]"
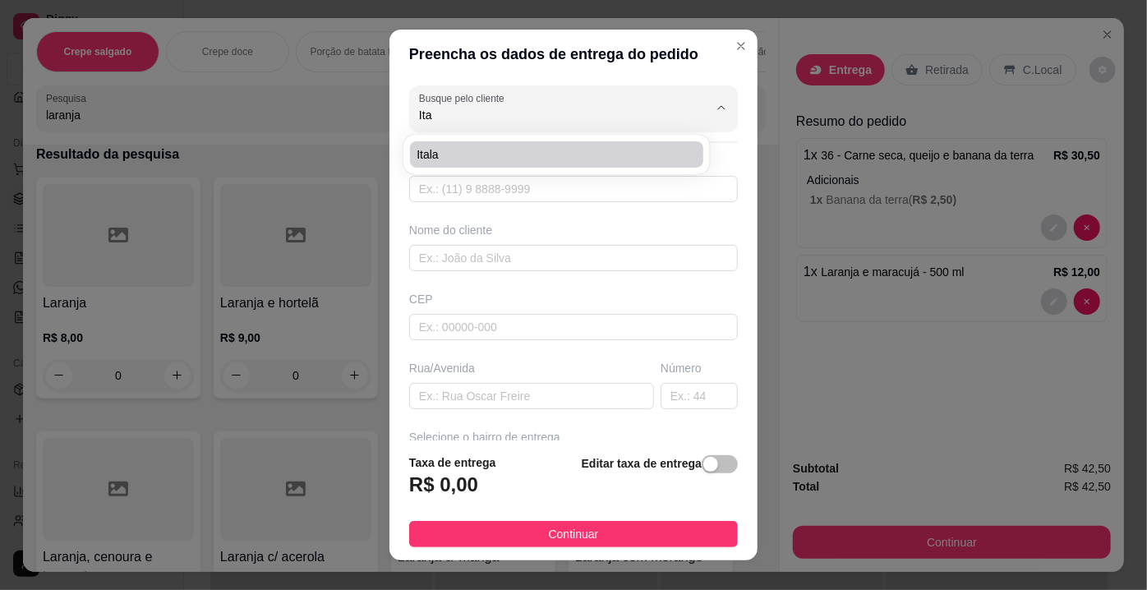
type input "Barreiras"
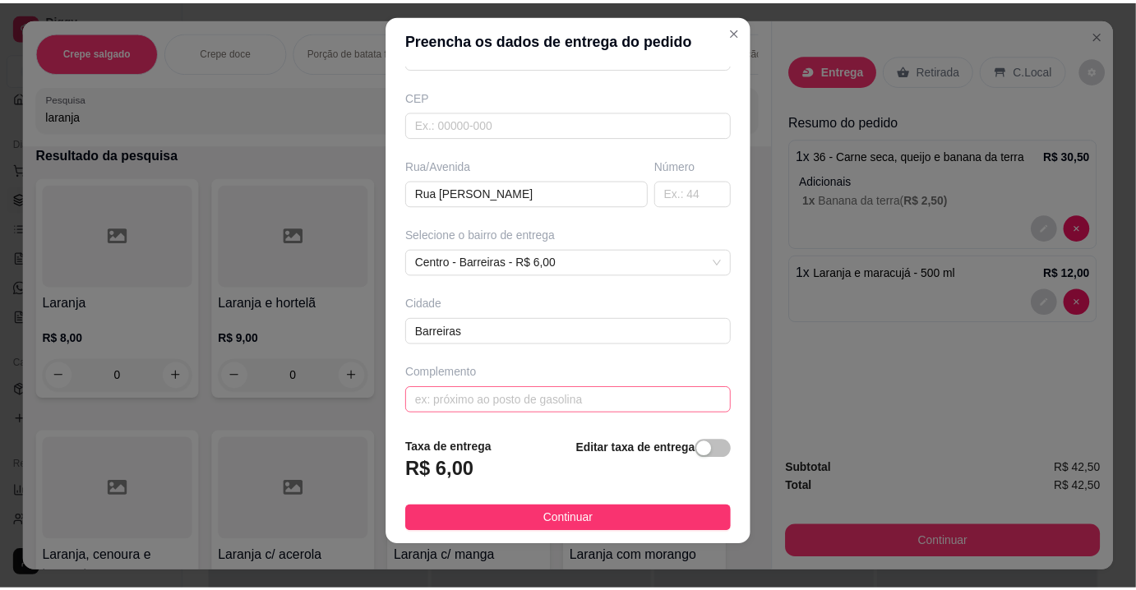
scroll to position [23, 0]
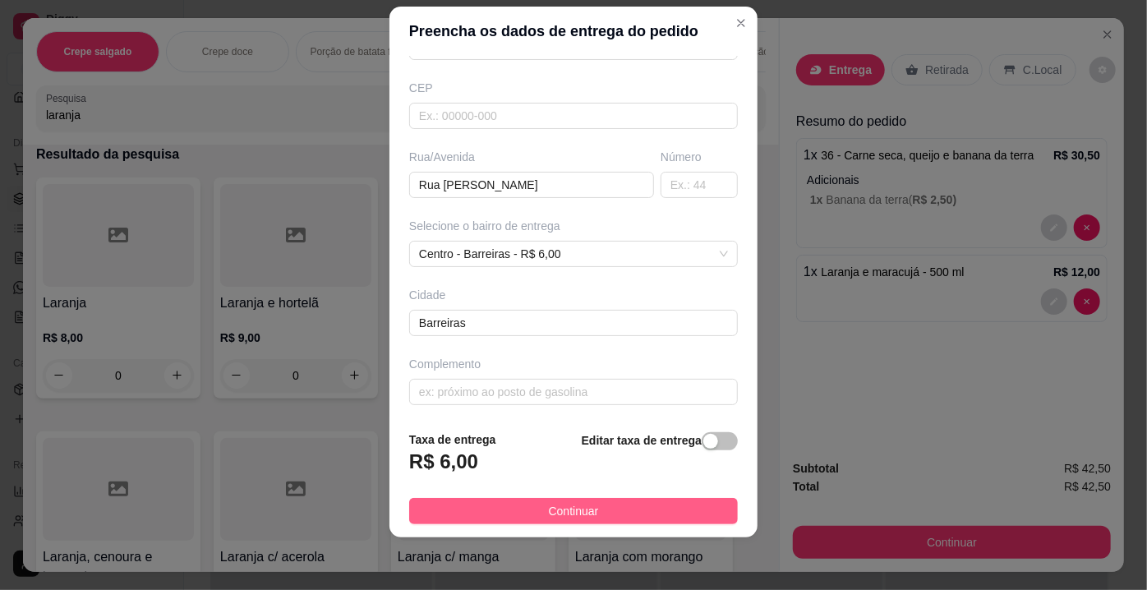
type input "Itala"
click at [549, 510] on span "Continuar" at bounding box center [574, 511] width 50 height 18
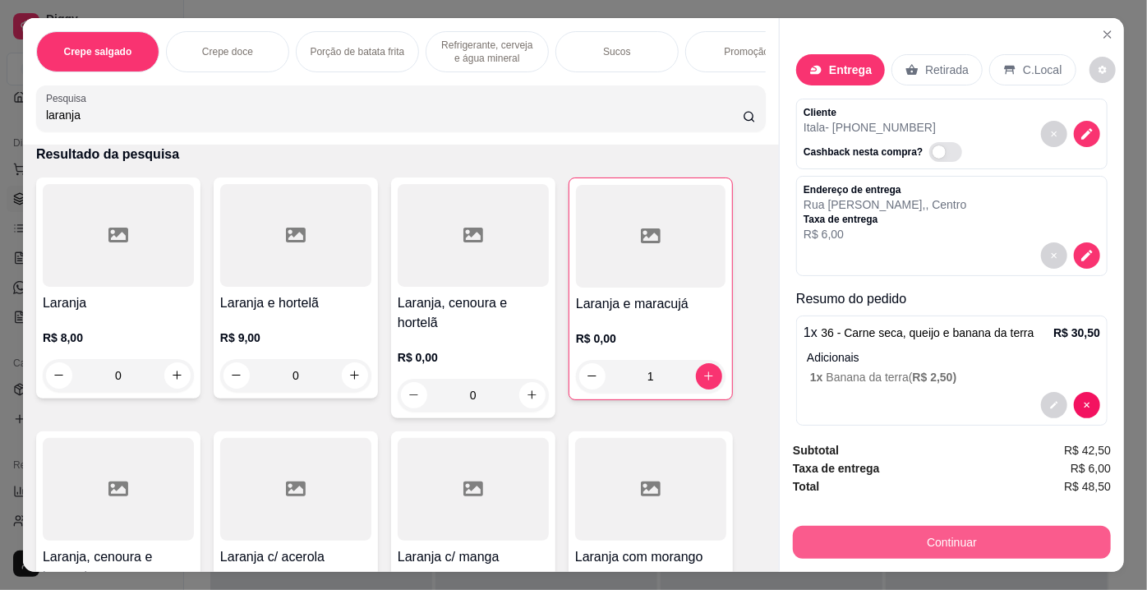
click at [925, 543] on button "Continuar" at bounding box center [952, 542] width 318 height 33
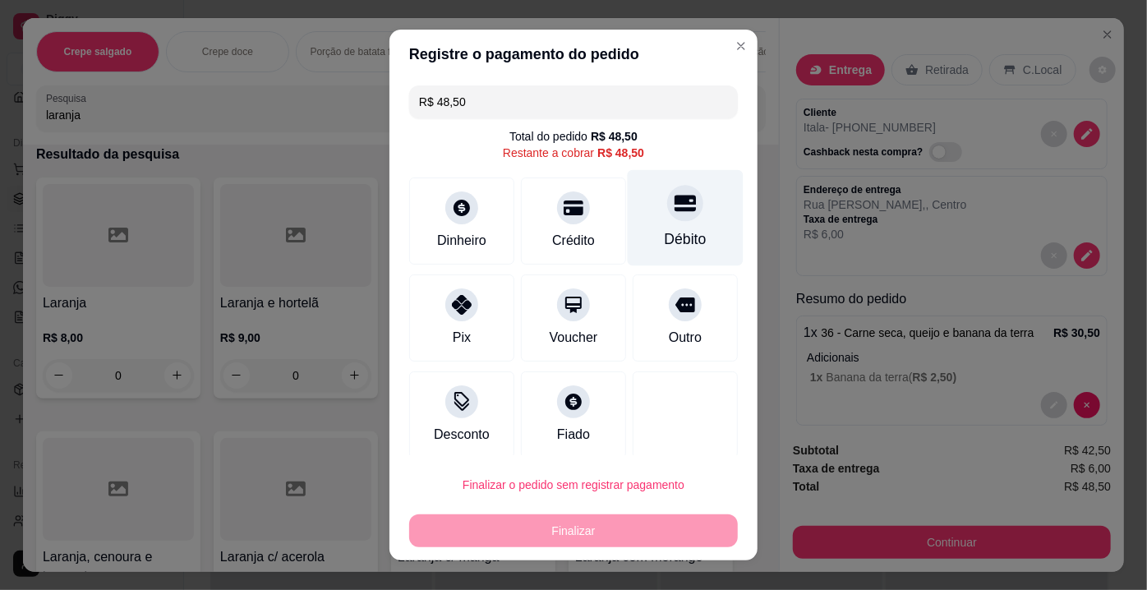
click at [667, 198] on div at bounding box center [685, 203] width 36 height 36
type input "R$ 0,00"
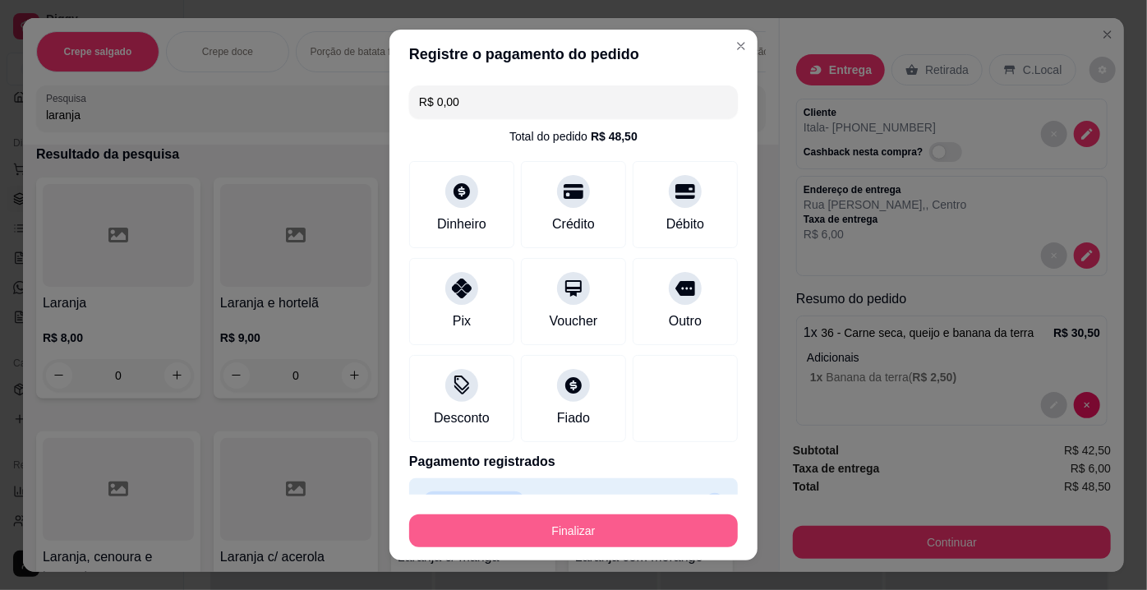
click at [572, 537] on button "Finalizar" at bounding box center [573, 530] width 329 height 33
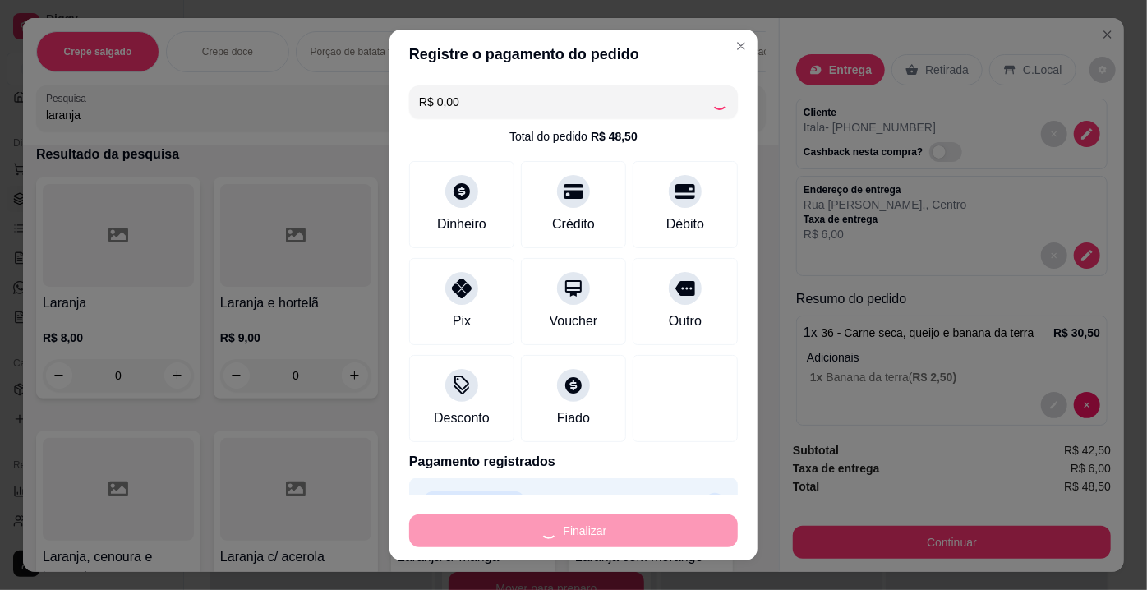
type input "0"
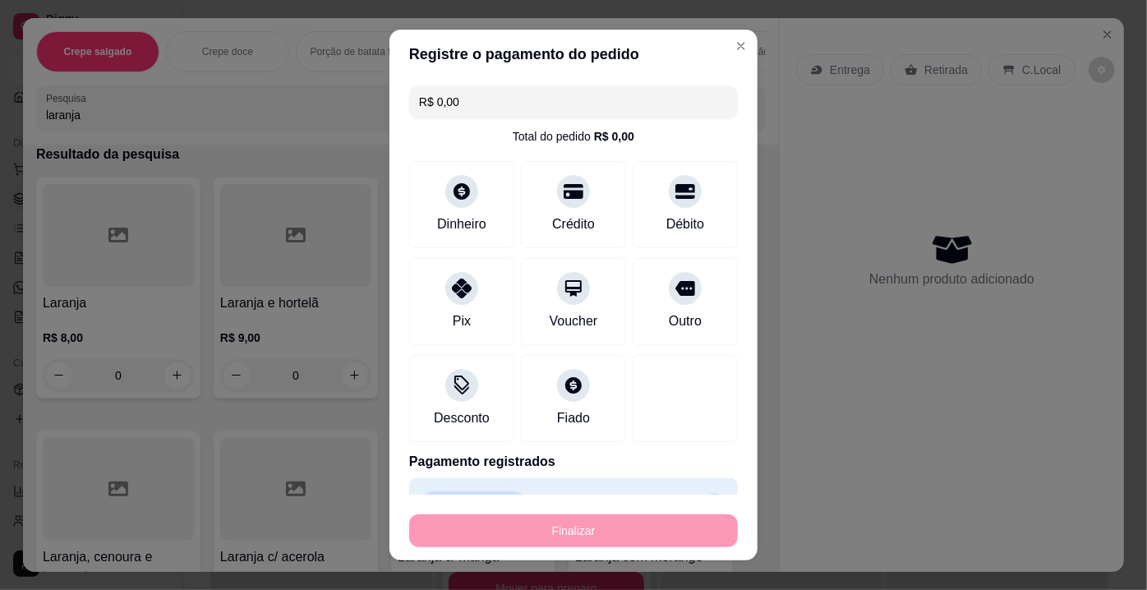
type input "-R$ 48,50"
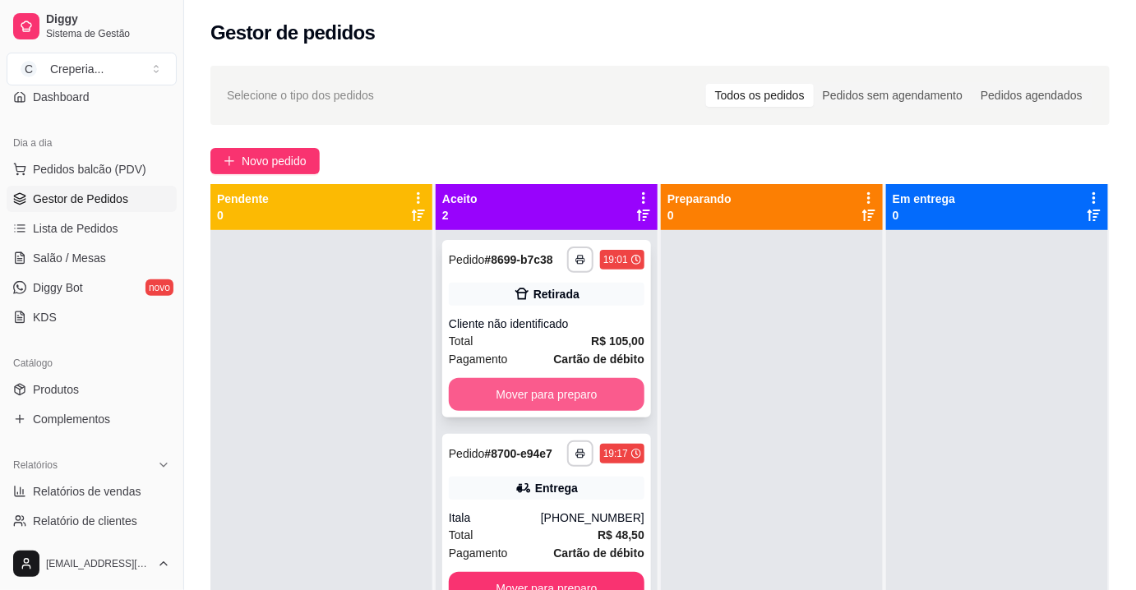
click at [574, 398] on button "Mover para preparo" at bounding box center [547, 394] width 196 height 33
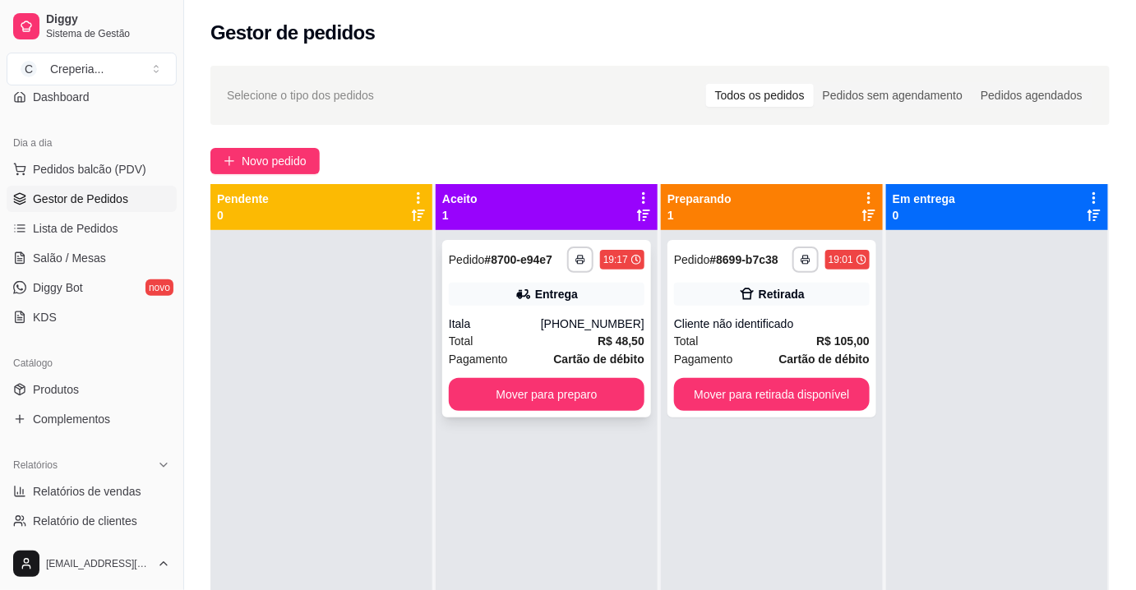
click at [559, 303] on div "Entrega" at bounding box center [547, 294] width 196 height 23
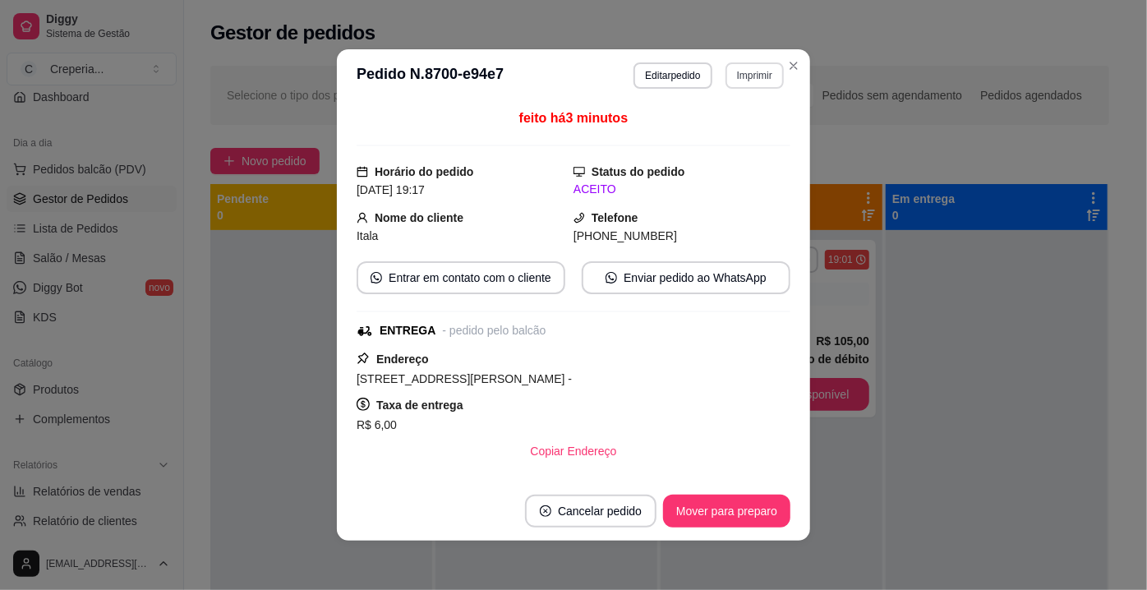
click at [762, 74] on button "Imprimir" at bounding box center [755, 75] width 58 height 26
click at [726, 136] on button "IMPRESSORA" at bounding box center [720, 133] width 119 height 26
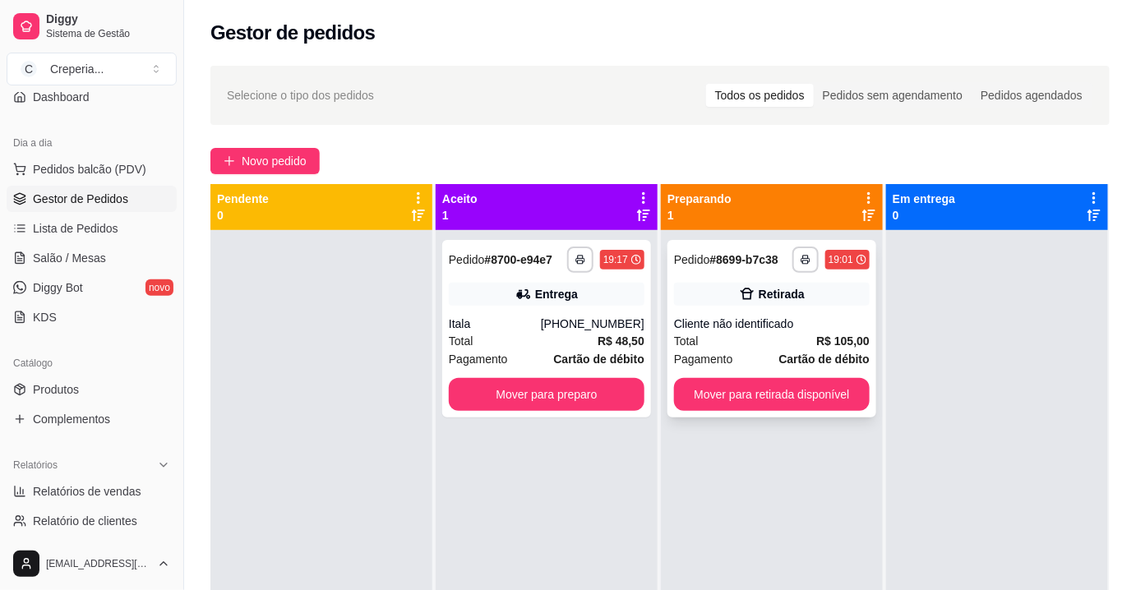
click at [747, 300] on icon at bounding box center [747, 294] width 16 height 16
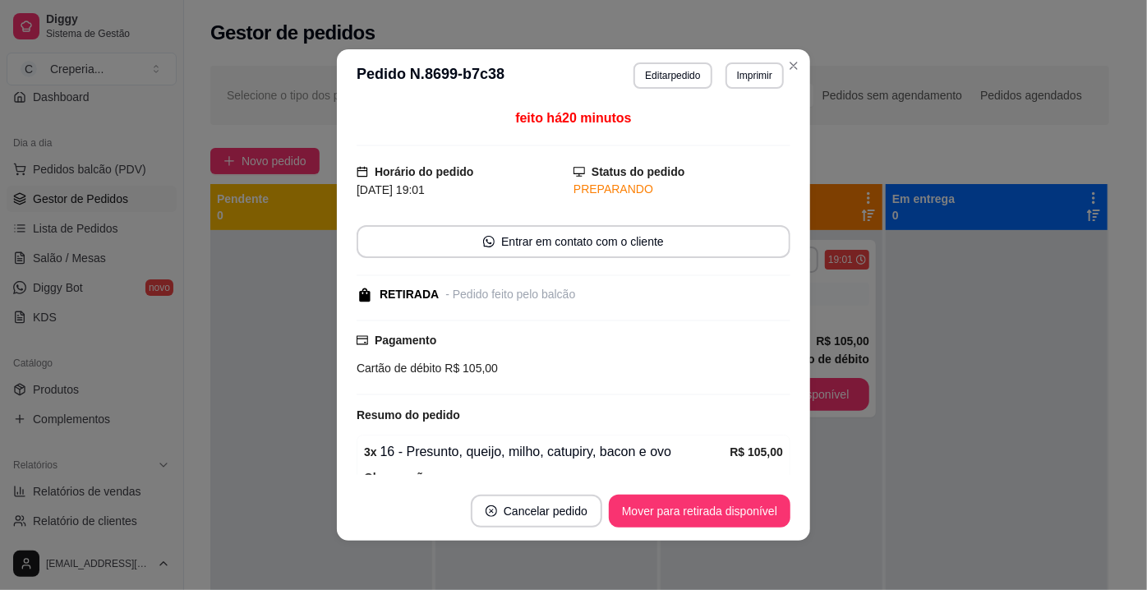
drag, startPoint x: 677, startPoint y: 485, endPoint x: 676, endPoint y: 497, distance: 12.4
click at [676, 493] on footer "Cancelar pedido Mover para retirada disponível" at bounding box center [573, 511] width 473 height 59
click at [676, 500] on button "Mover para retirada disponível" at bounding box center [700, 511] width 182 height 33
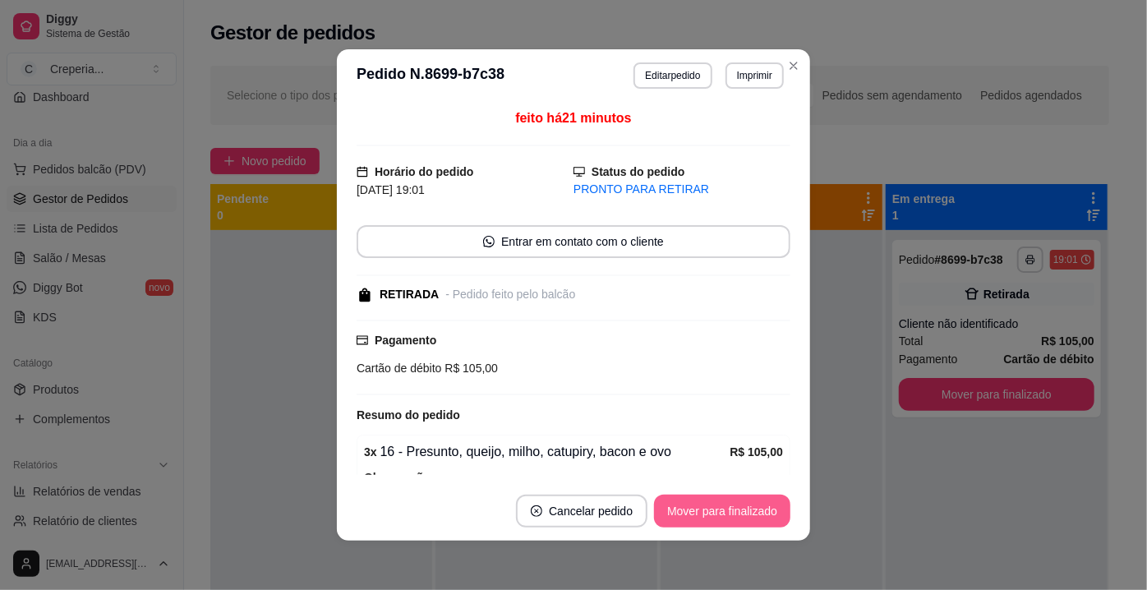
click at [682, 503] on button "Mover para finalizado" at bounding box center [722, 511] width 136 height 33
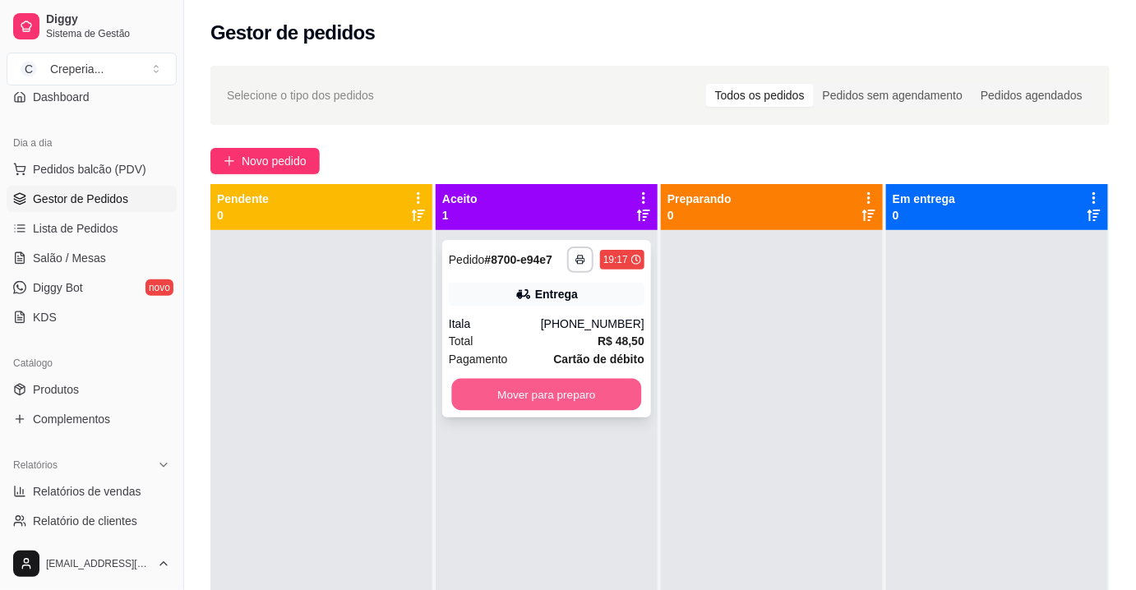
click at [540, 393] on button "Mover para preparo" at bounding box center [547, 395] width 190 height 32
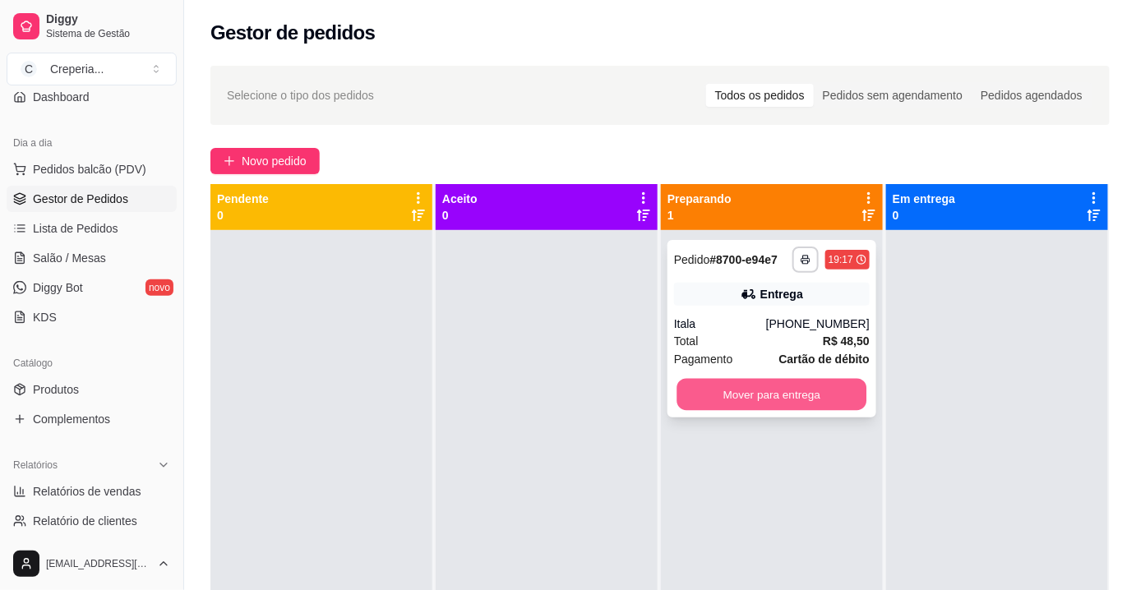
click at [755, 401] on button "Mover para entrega" at bounding box center [772, 395] width 190 height 32
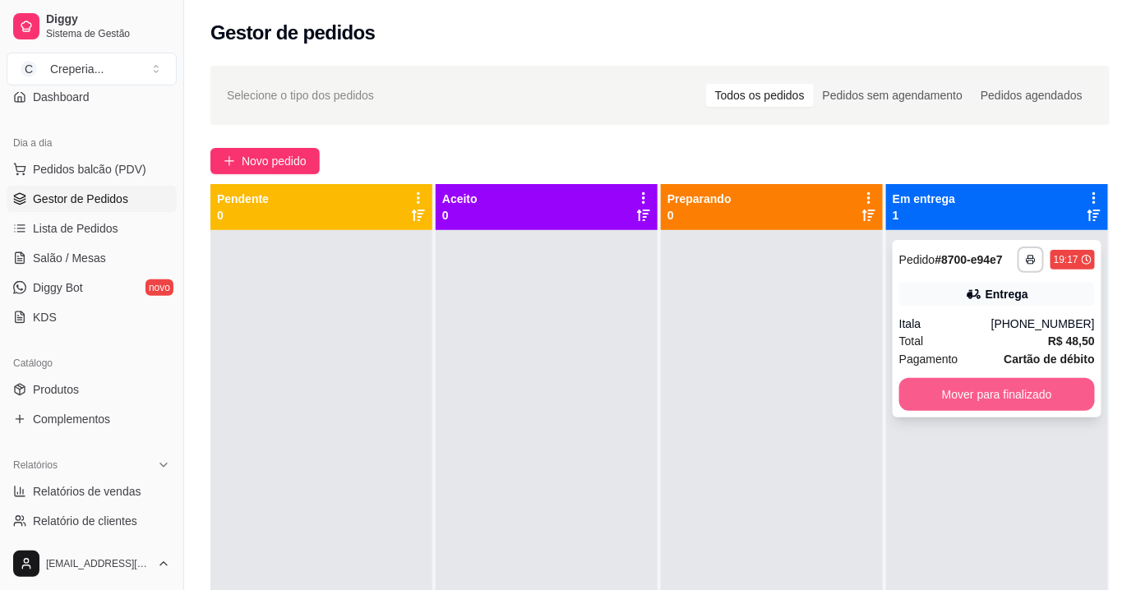
click at [983, 390] on button "Mover para finalizado" at bounding box center [997, 394] width 196 height 33
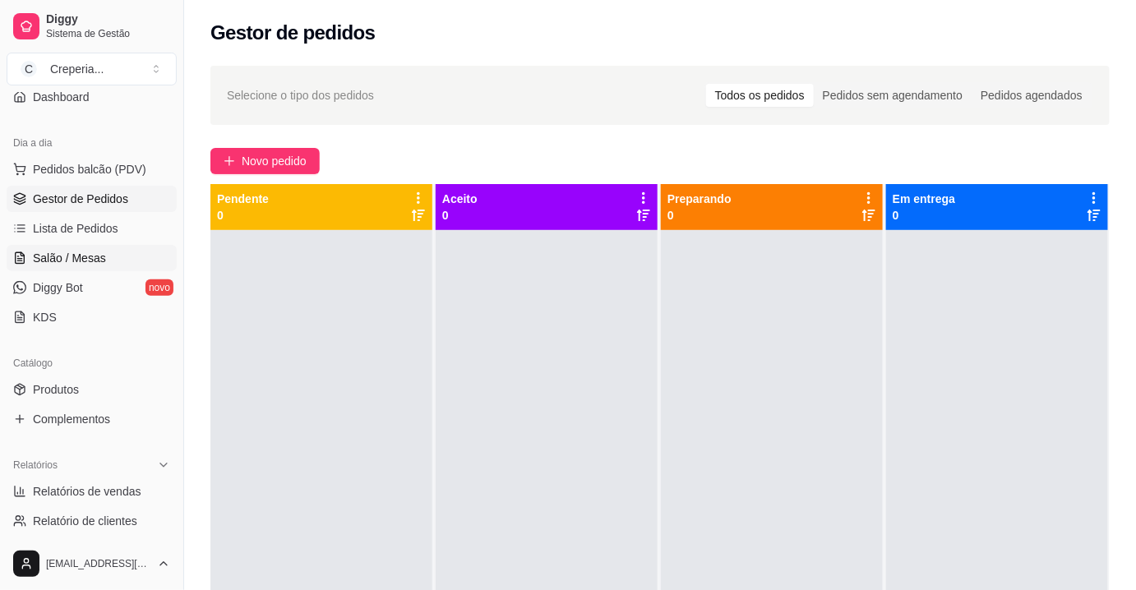
click at [95, 251] on span "Salão / Mesas" at bounding box center [69, 258] width 73 height 16
